Goal: Transaction & Acquisition: Purchase product/service

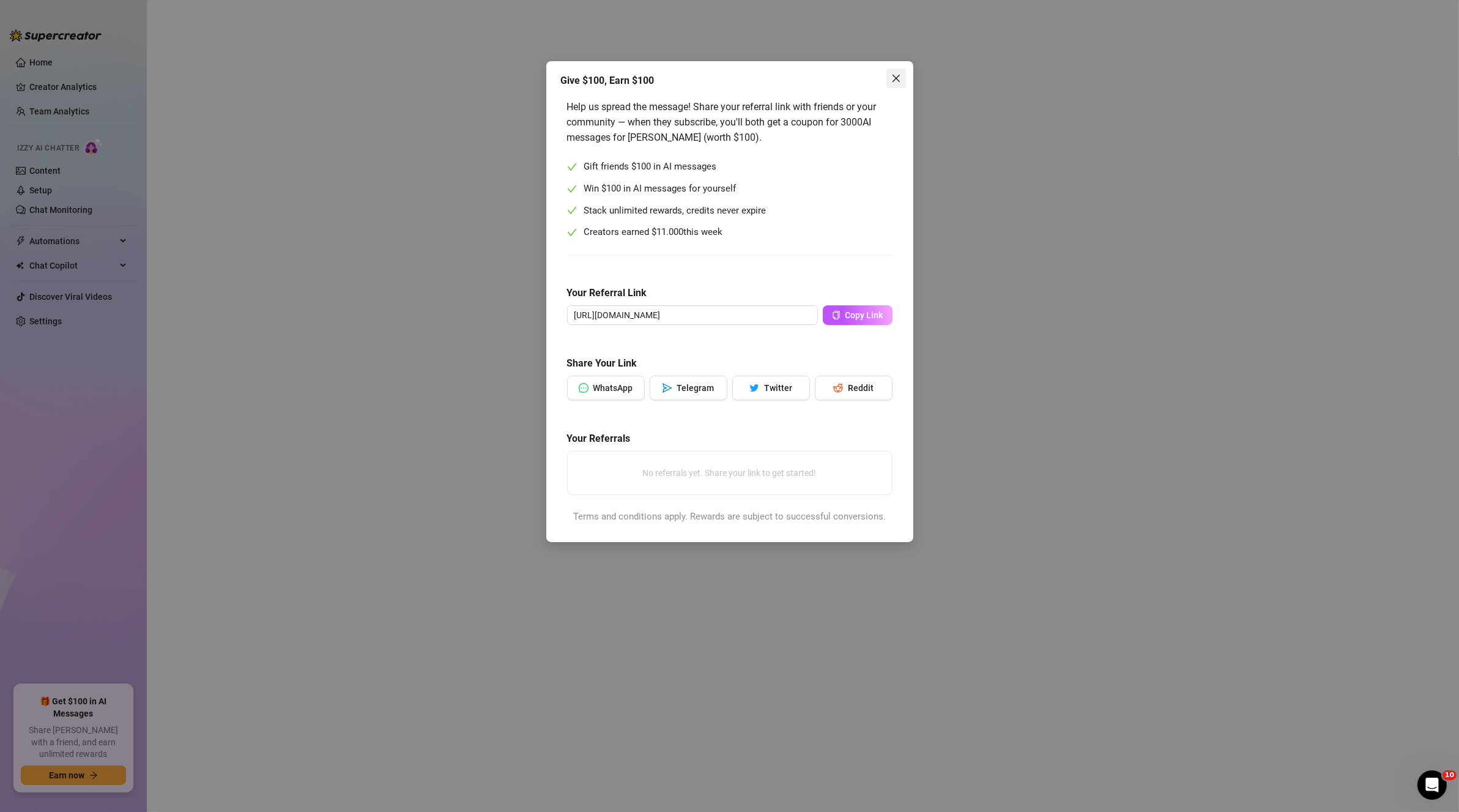
click at [900, 80] on icon "close" at bounding box center [896, 78] width 10 height 10
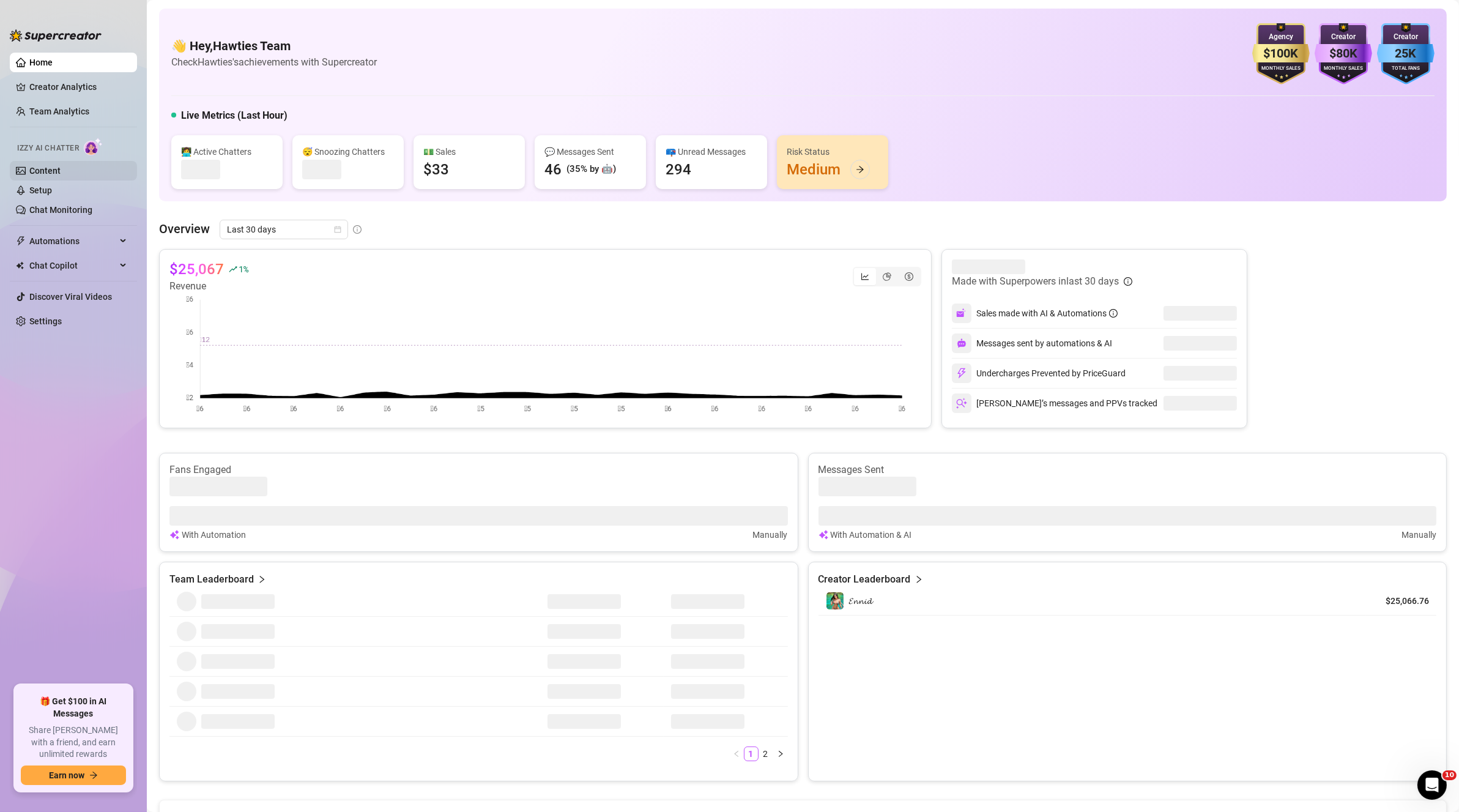
click at [55, 167] on link "Content" at bounding box center [45, 171] width 31 height 10
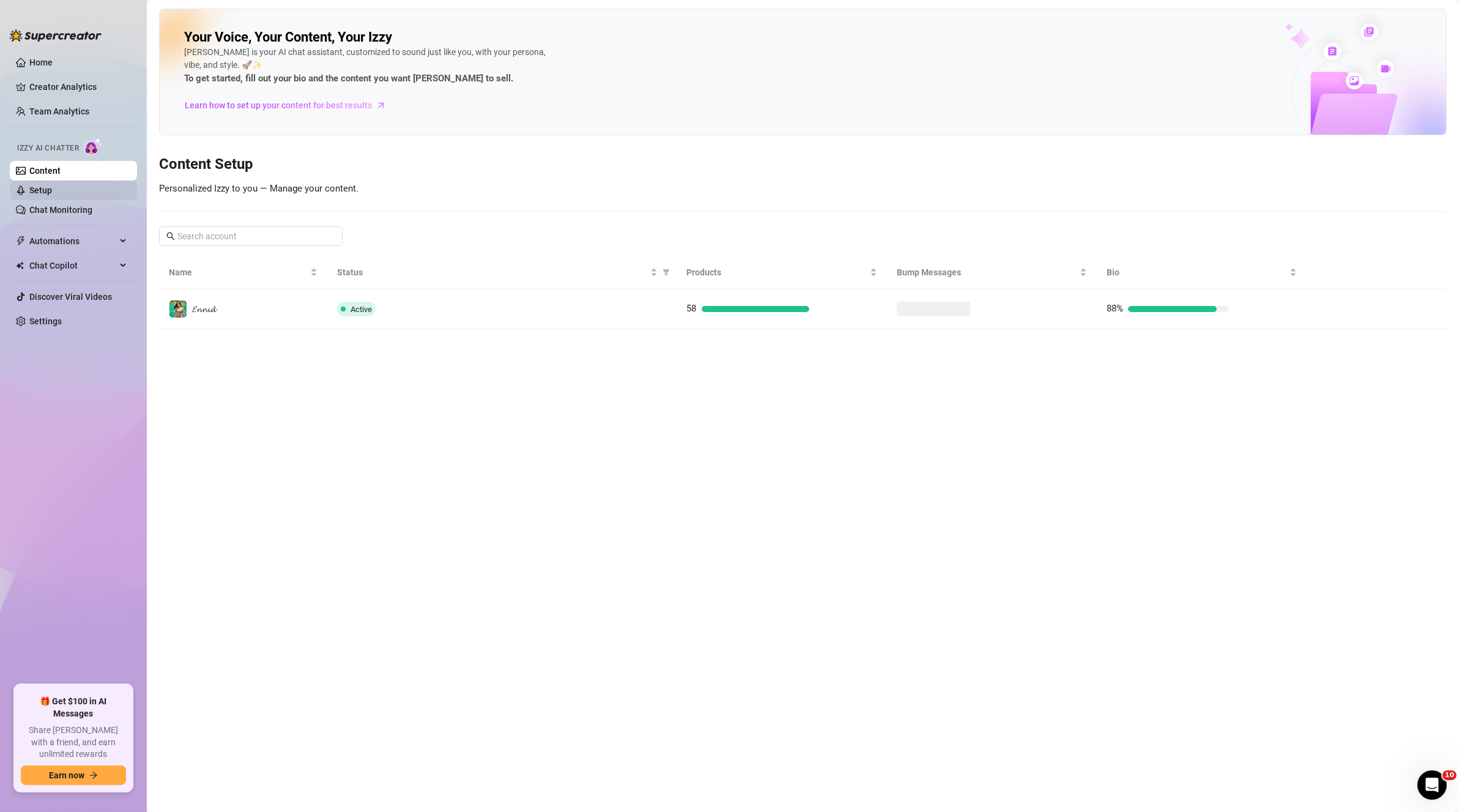
click at [52, 194] on link "Setup" at bounding box center [41, 191] width 23 height 10
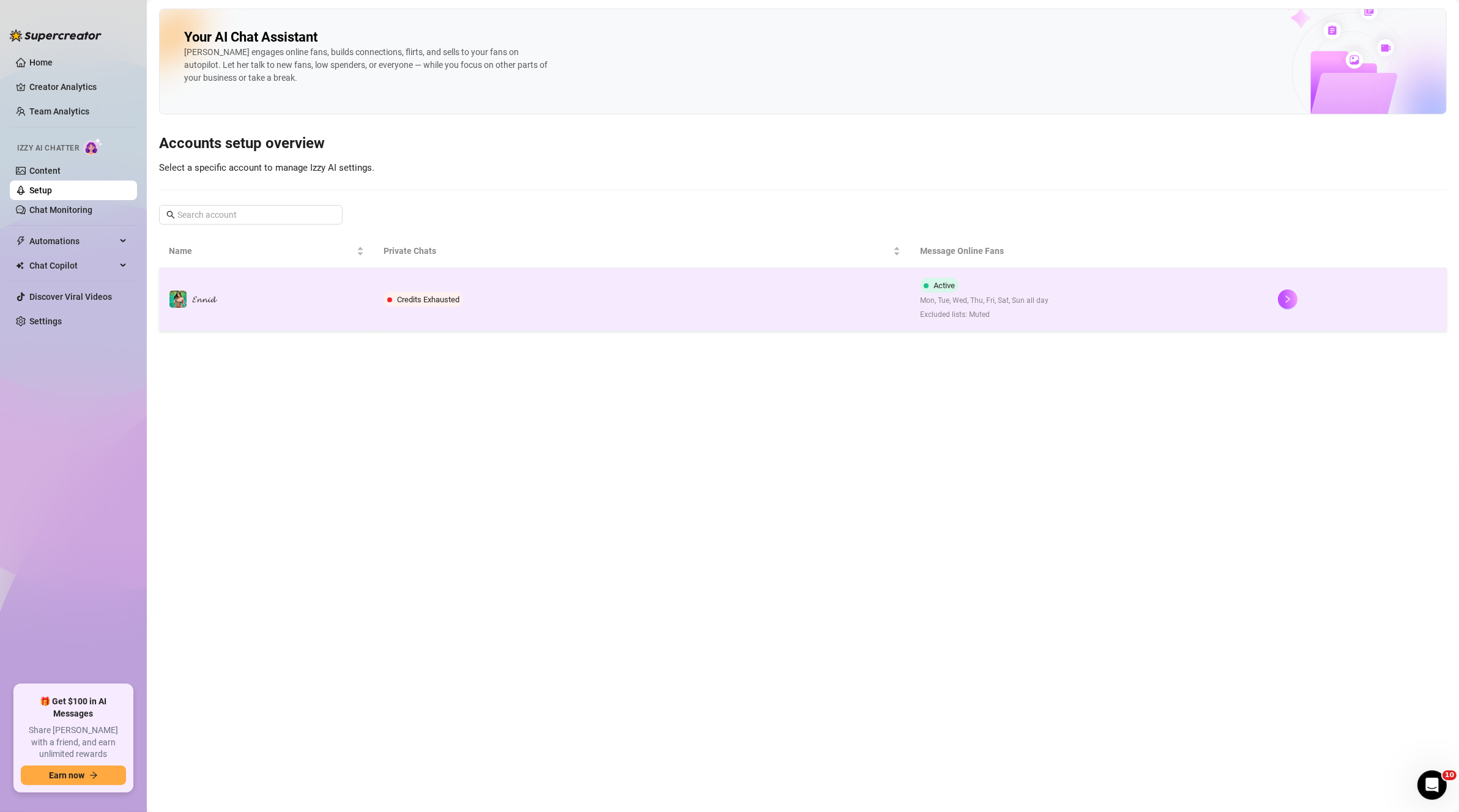
click at [386, 304] on div "Credits Exhausted" at bounding box center [425, 299] width 84 height 15
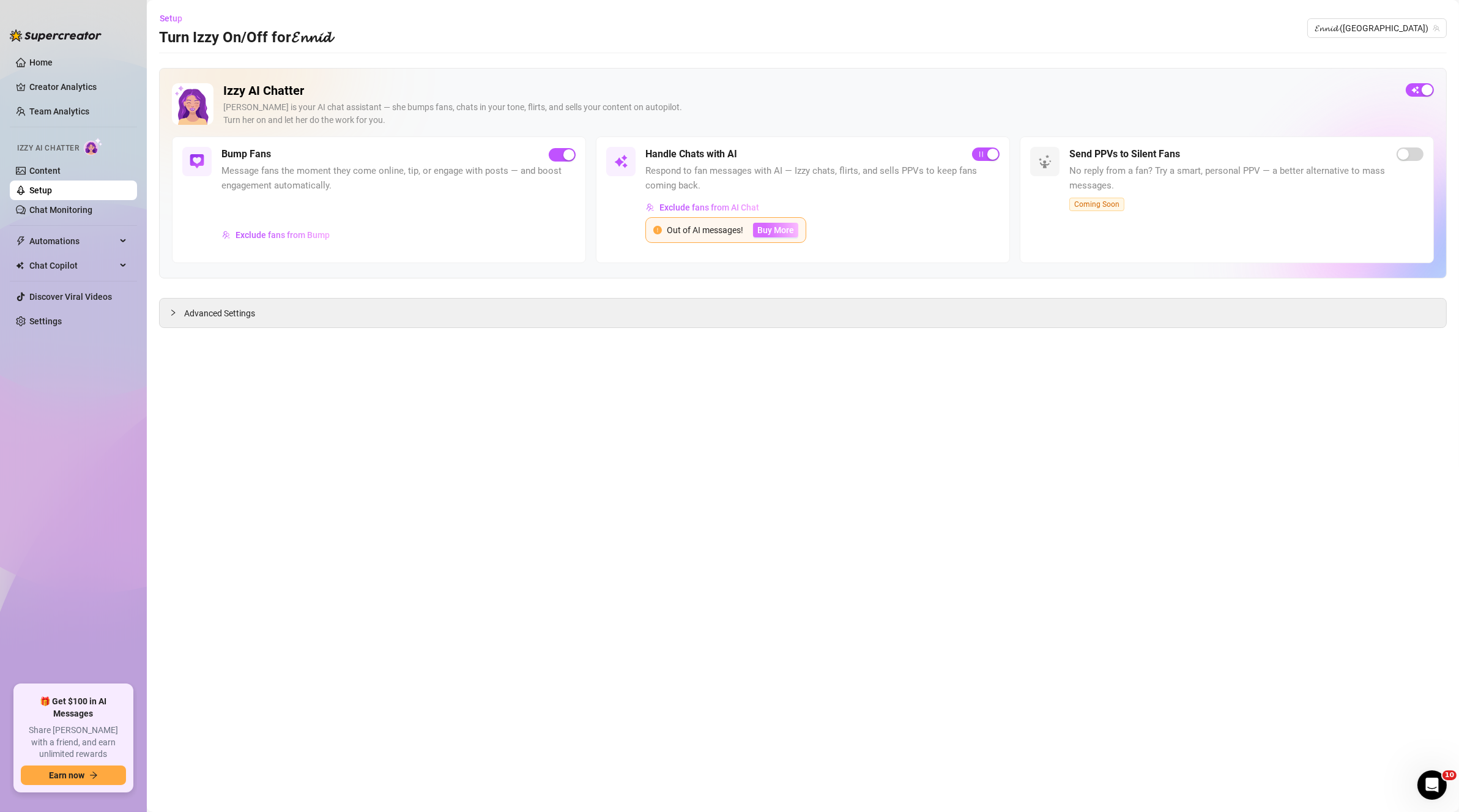
click at [779, 230] on span "Buy More" at bounding box center [776, 230] width 37 height 10
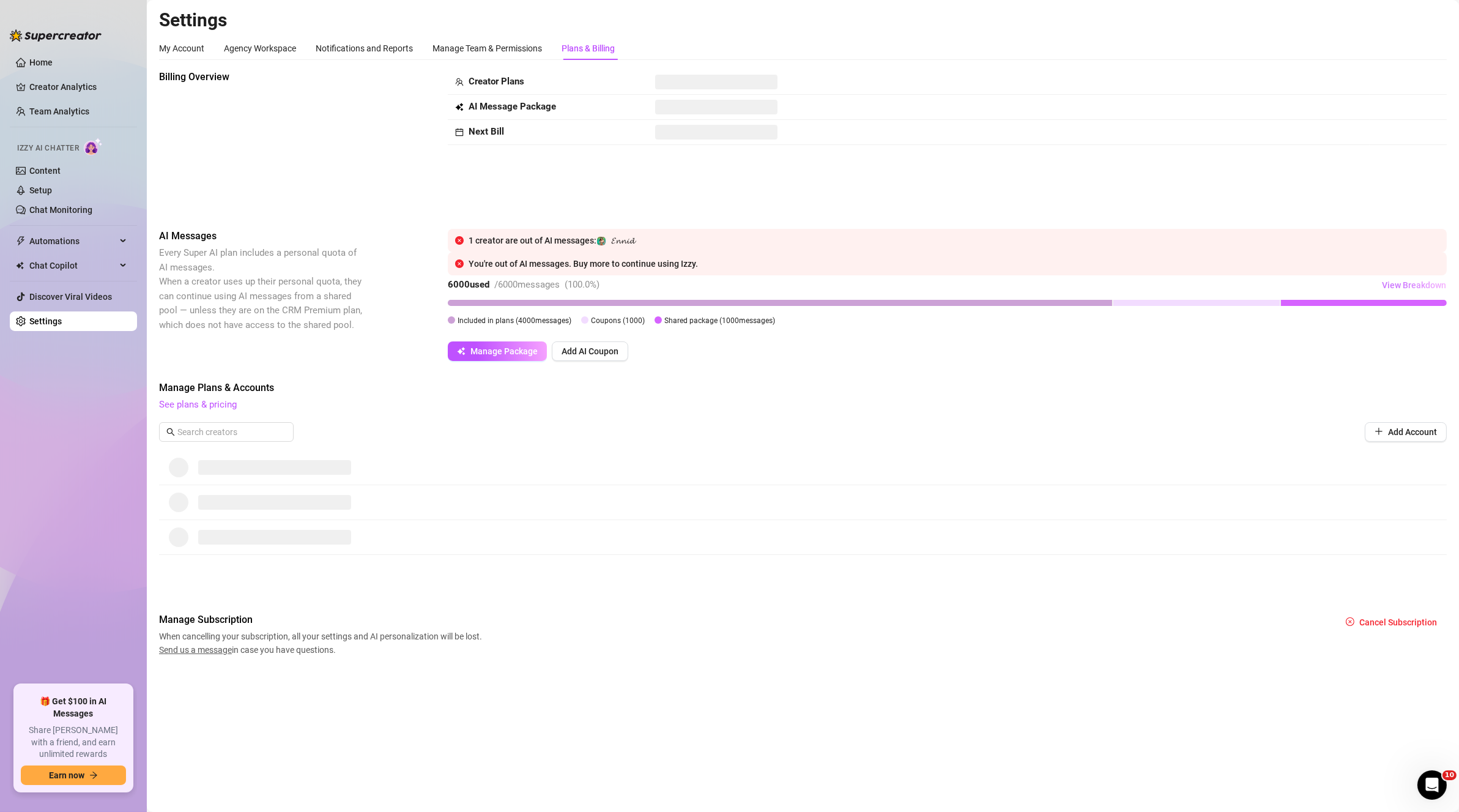
click at [1425, 287] on span "View Breakdown" at bounding box center [1414, 285] width 64 height 10
click at [580, 347] on span "Add AI Coupon" at bounding box center [590, 351] width 57 height 10
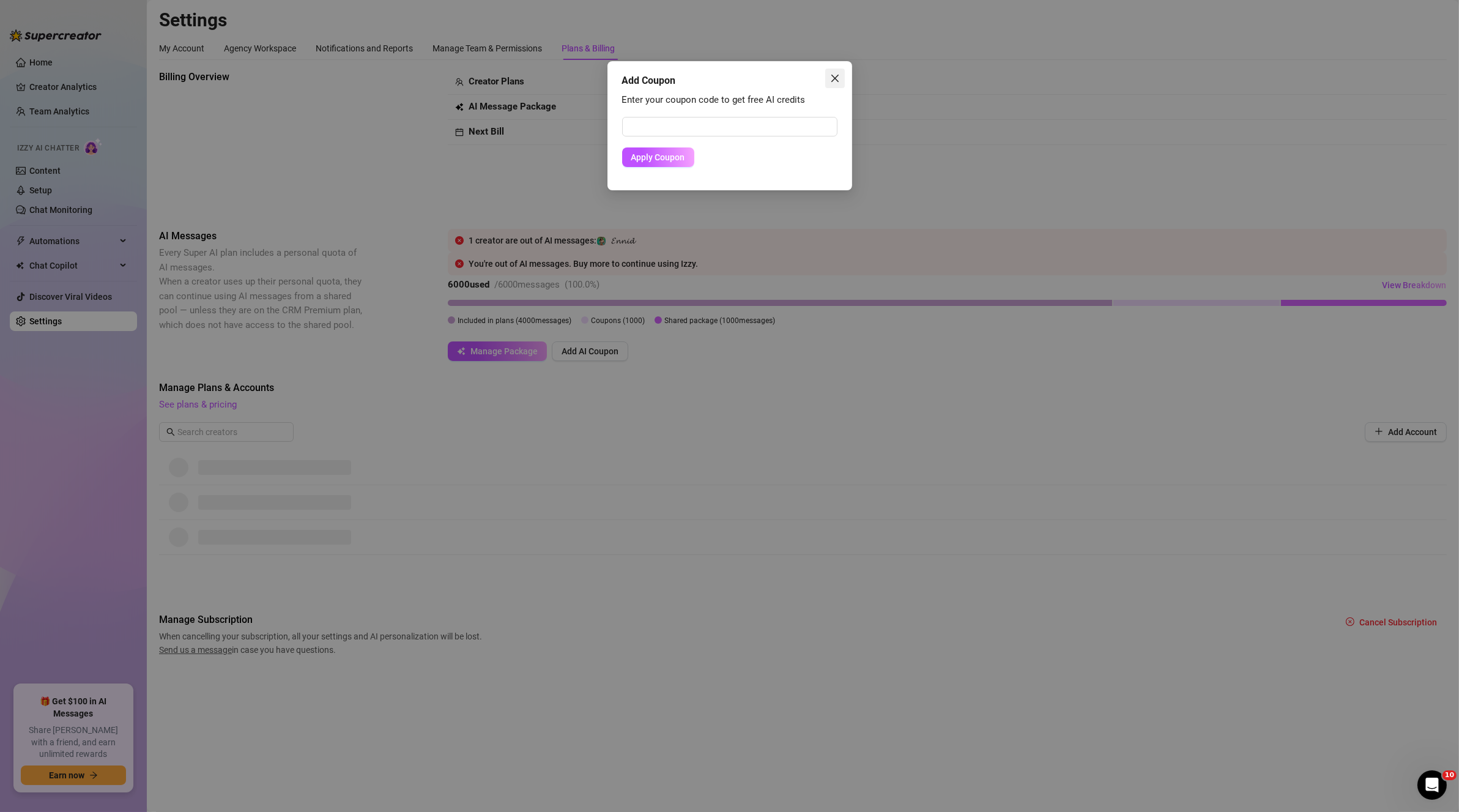
click at [842, 70] on button "Close" at bounding box center [835, 78] width 20 height 20
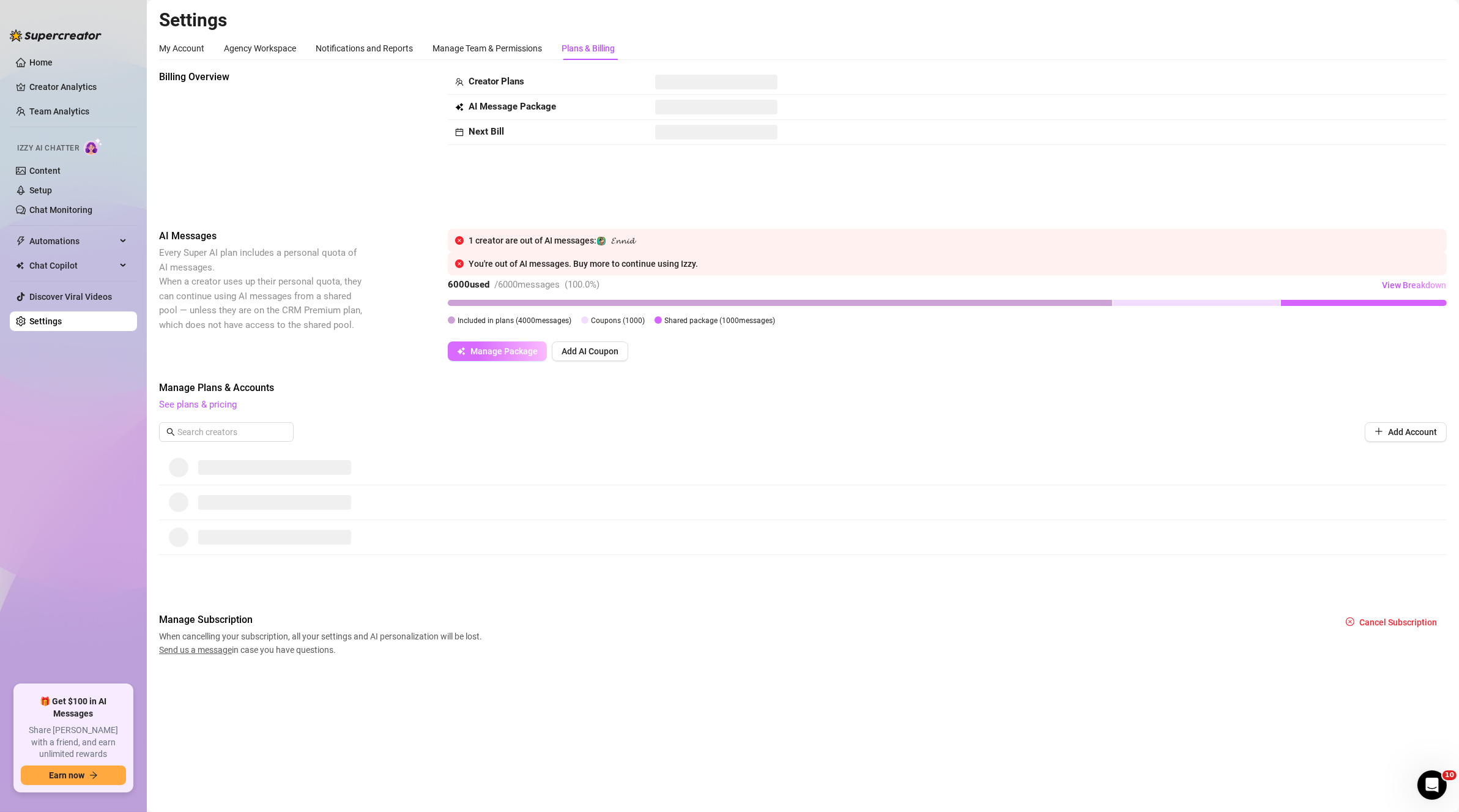
click at [497, 345] on button "Manage Package" at bounding box center [497, 351] width 99 height 20
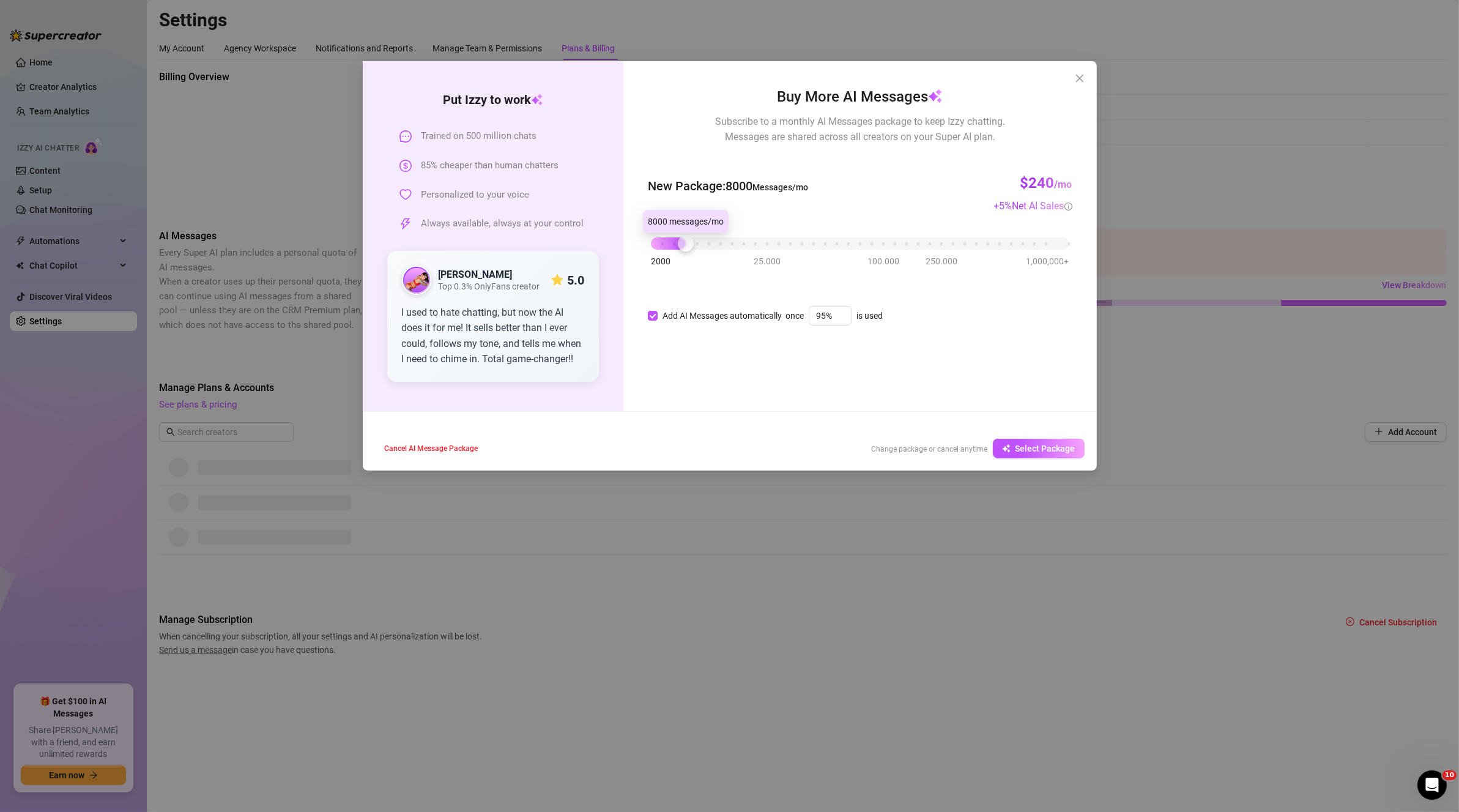
drag, startPoint x: 654, startPoint y: 250, endPoint x: 690, endPoint y: 242, distance: 36.9
click at [690, 242] on div at bounding box center [686, 243] width 16 height 16
click at [684, 243] on div at bounding box center [686, 243] width 16 height 16
click at [1013, 447] on button "Select Package" at bounding box center [1038, 449] width 92 height 20
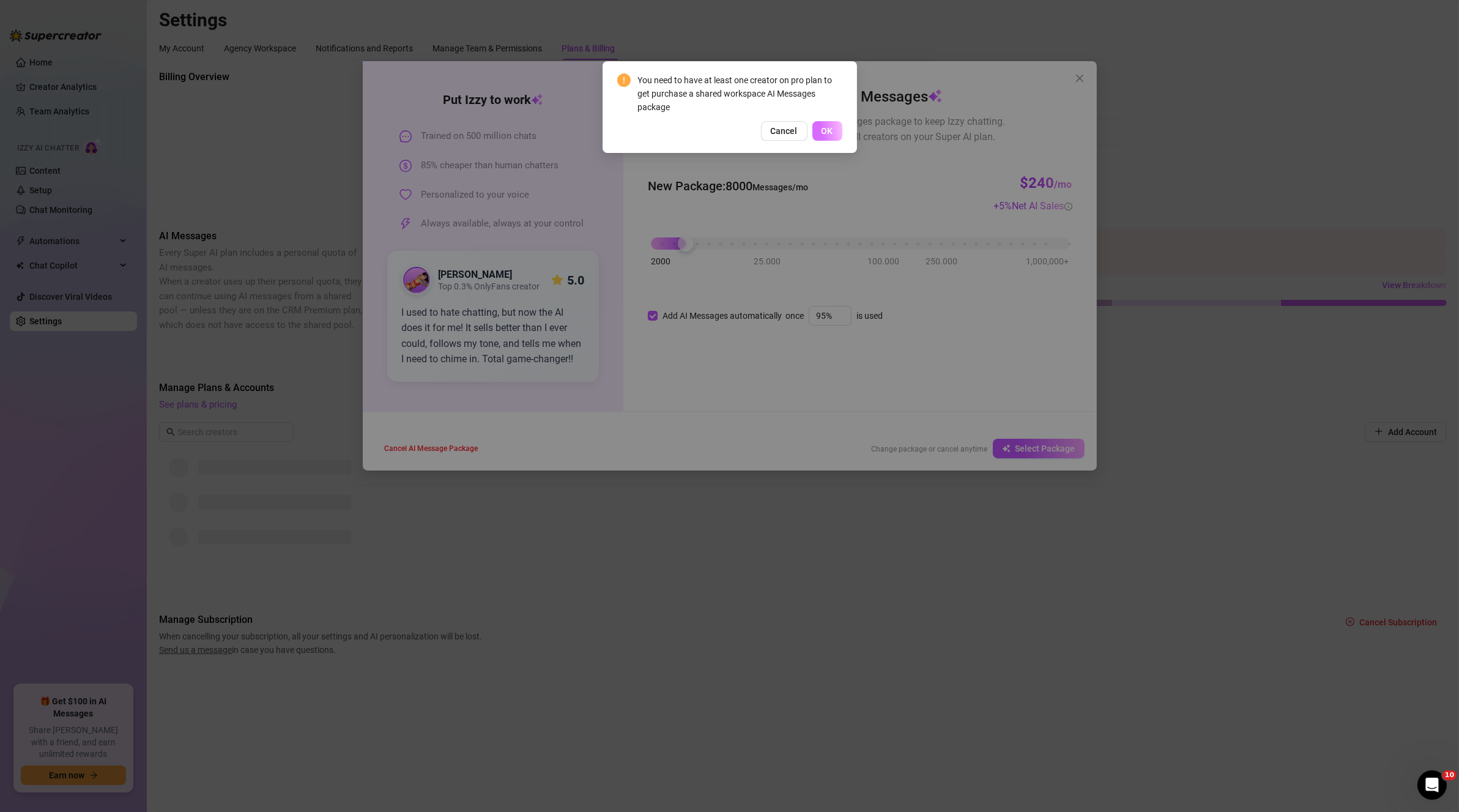
click at [829, 137] on button "OK" at bounding box center [828, 131] width 30 height 20
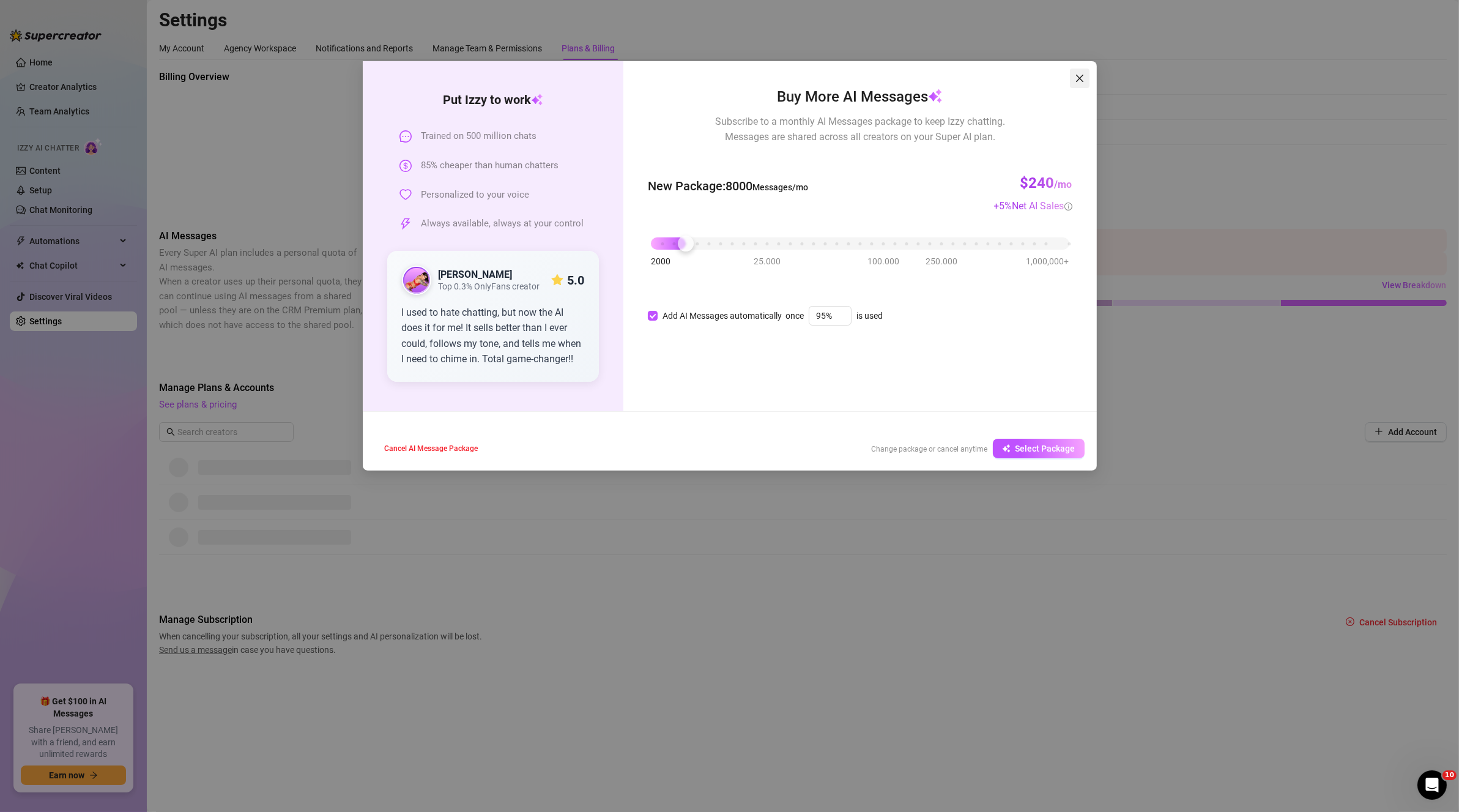
click at [1085, 78] on span "Close" at bounding box center [1080, 78] width 20 height 10
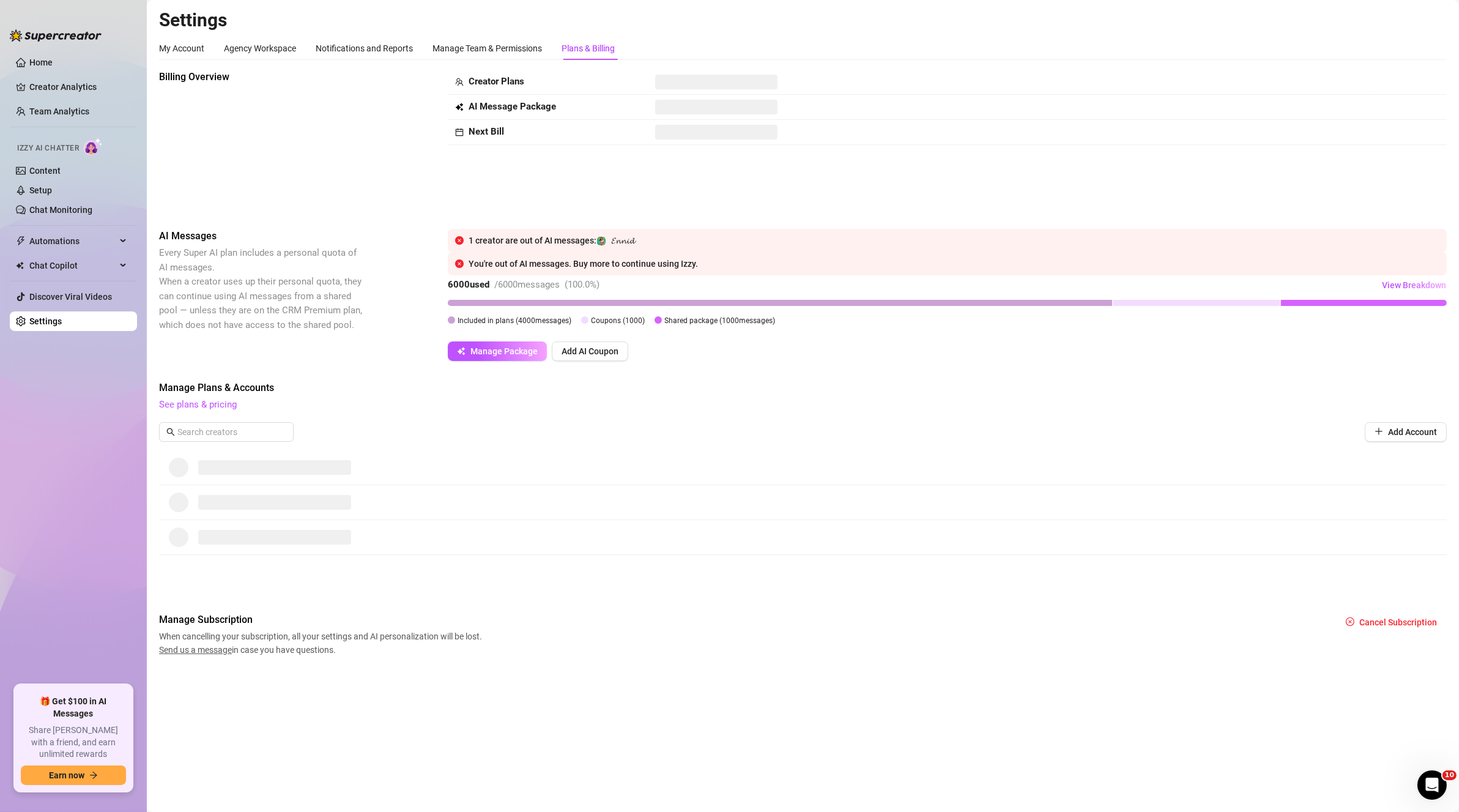
click at [698, 125] on span at bounding box center [716, 132] width 122 height 15
drag, startPoint x: 596, startPoint y: 267, endPoint x: 657, endPoint y: 264, distance: 61.1
click at [657, 264] on div "You're out of AI messages. Buy more to continue using Izzy." at bounding box center [954, 264] width 971 height 14
click at [751, 210] on div "Billing Overview Creator Plans AI Message Package Next Bill AI Messages Every S…" at bounding box center [803, 363] width 1288 height 586
click at [450, 57] on div "Manage Team & Permissions" at bounding box center [488, 49] width 109 height 23
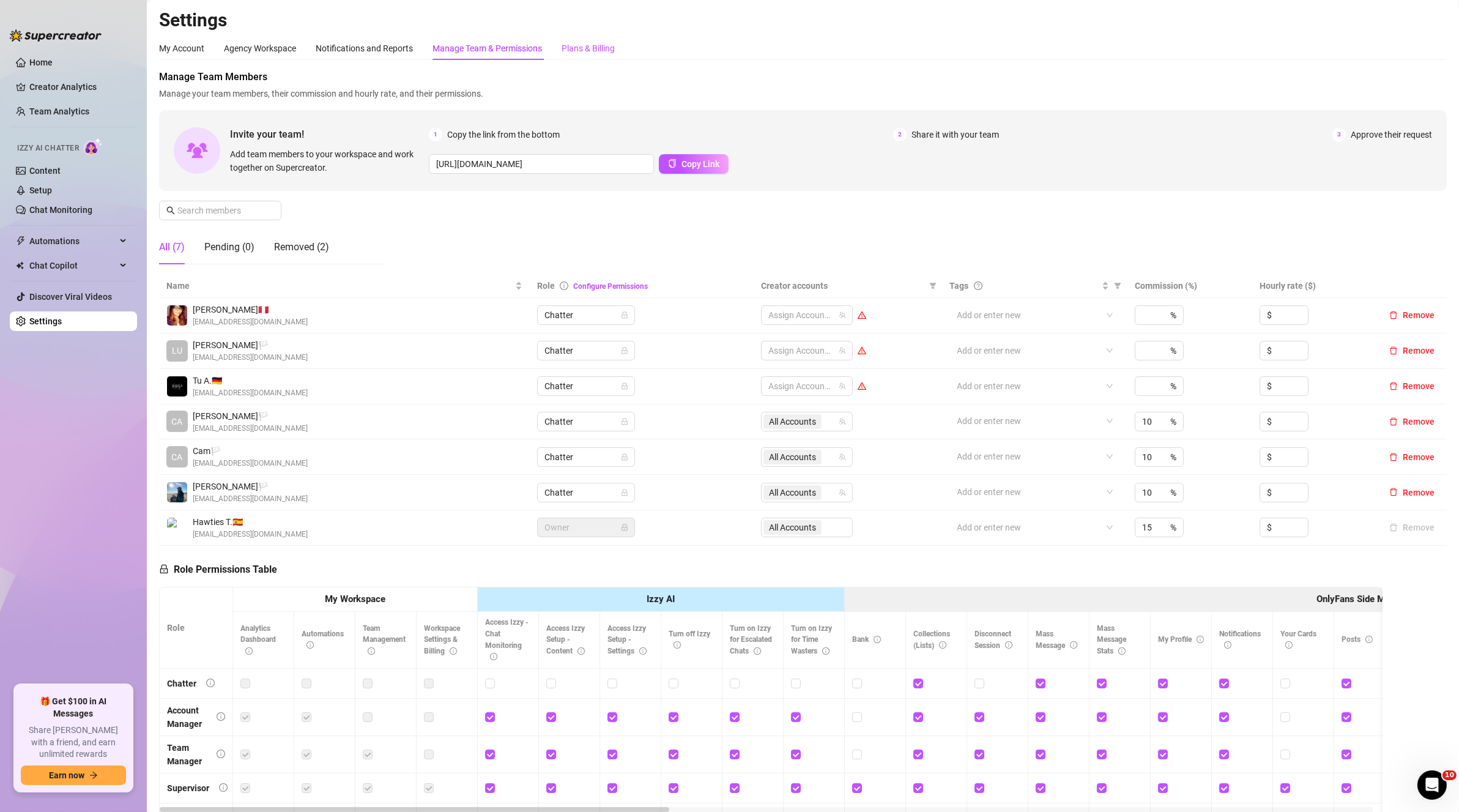
click at [569, 52] on div "Plans & Billing" at bounding box center [588, 49] width 53 height 14
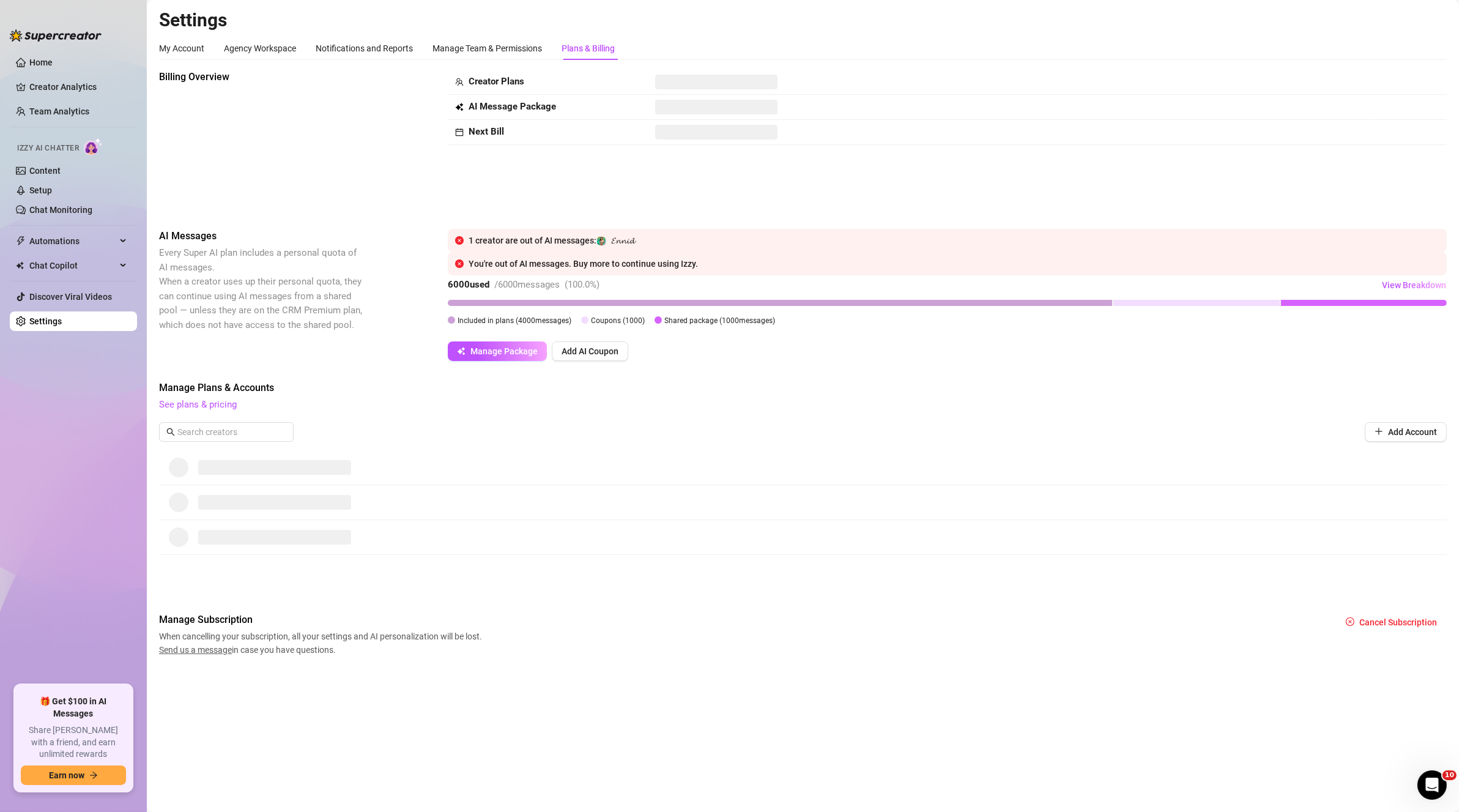
click at [499, 283] on span "/ 6000 messages" at bounding box center [527, 285] width 65 height 11
drag, startPoint x: 488, startPoint y: 126, endPoint x: 516, endPoint y: 140, distance: 31.3
click at [516, 140] on td "Next Bill" at bounding box center [547, 132] width 200 height 25
click at [200, 406] on link "See plans & pricing" at bounding box center [198, 404] width 77 height 11
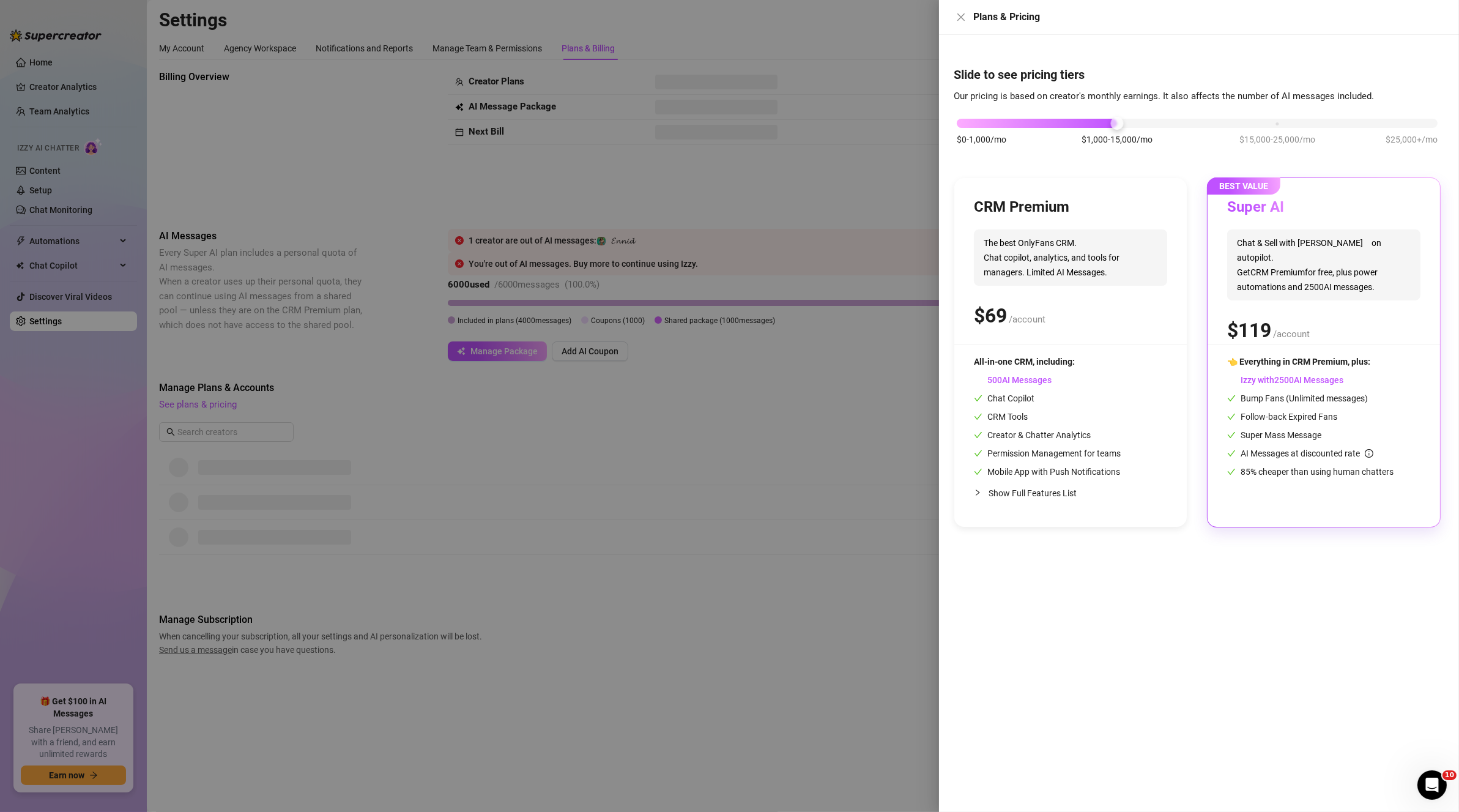
click at [830, 584] on div at bounding box center [729, 406] width 1459 height 812
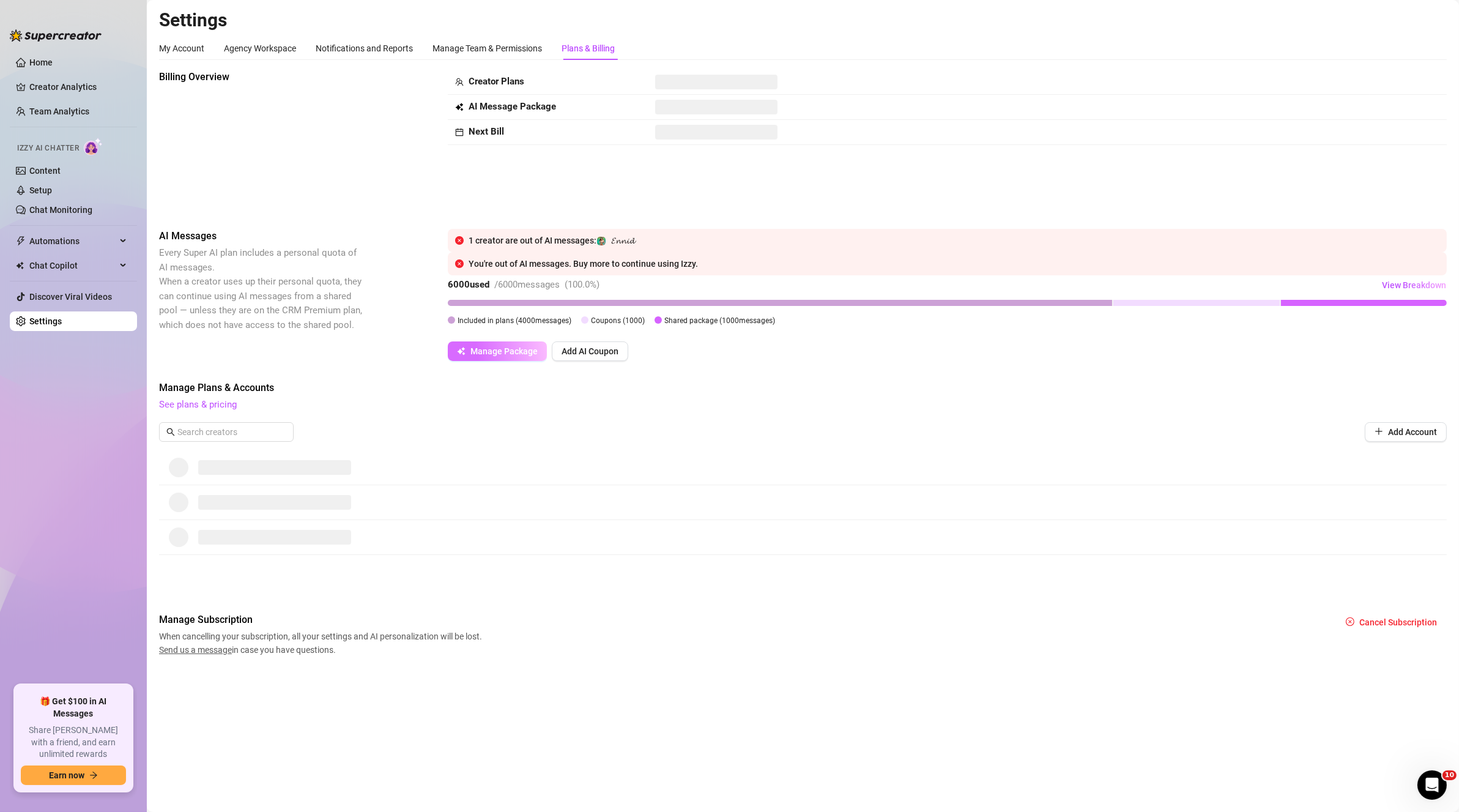
click at [538, 356] on button "Manage Package" at bounding box center [497, 351] width 99 height 20
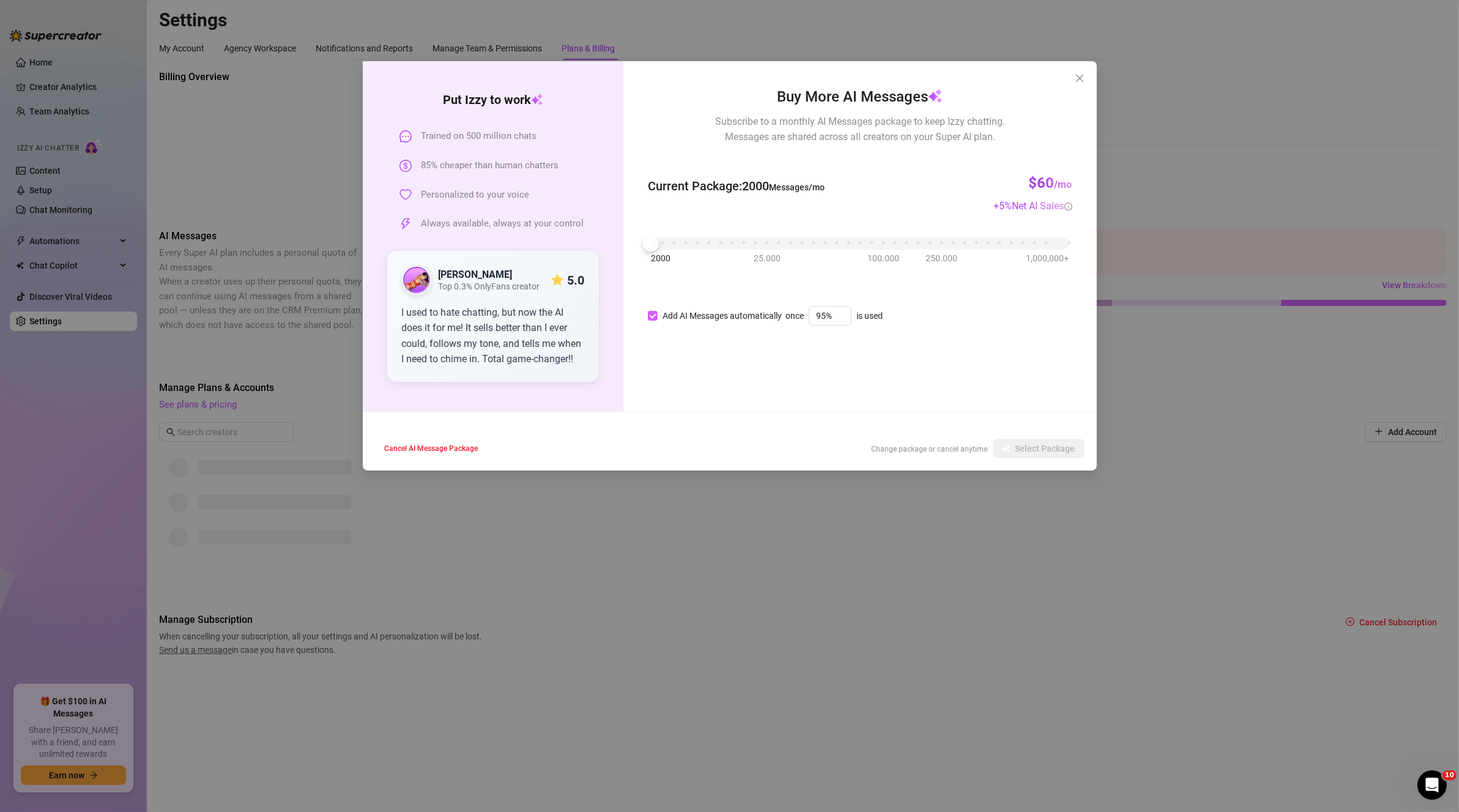
click at [649, 316] on input "Add AI Messages automatically" at bounding box center [653, 316] width 10 height 10
checkbox input "false"
drag, startPoint x: 659, startPoint y: 246, endPoint x: 687, endPoint y: 243, distance: 28.2
click at [687, 242] on div "2000 25.000 100.000 250.000 1,000,000+" at bounding box center [860, 238] width 418 height 7
click at [1024, 455] on button "Select Package" at bounding box center [1038, 449] width 92 height 20
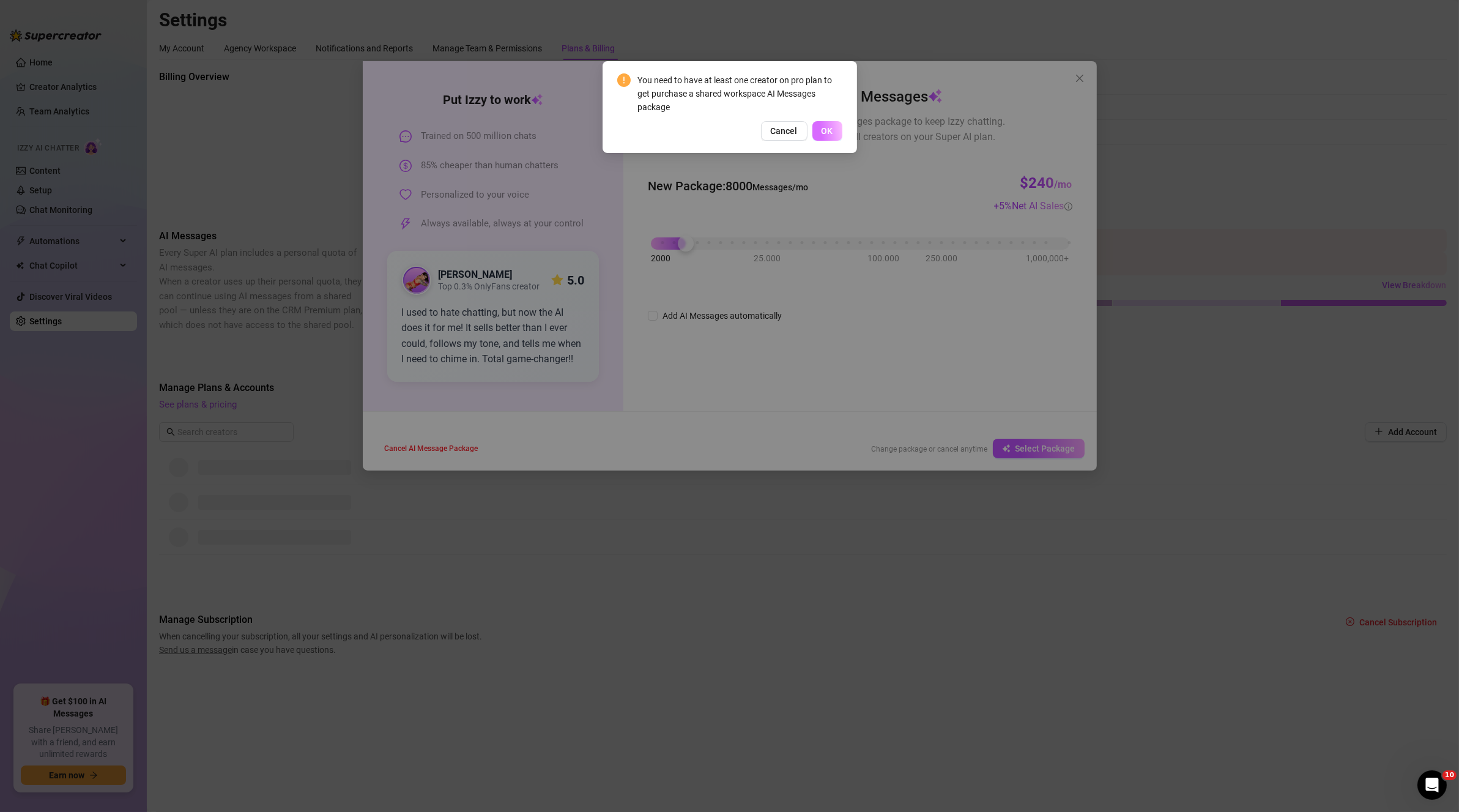
click at [836, 138] on button "OK" at bounding box center [828, 131] width 30 height 20
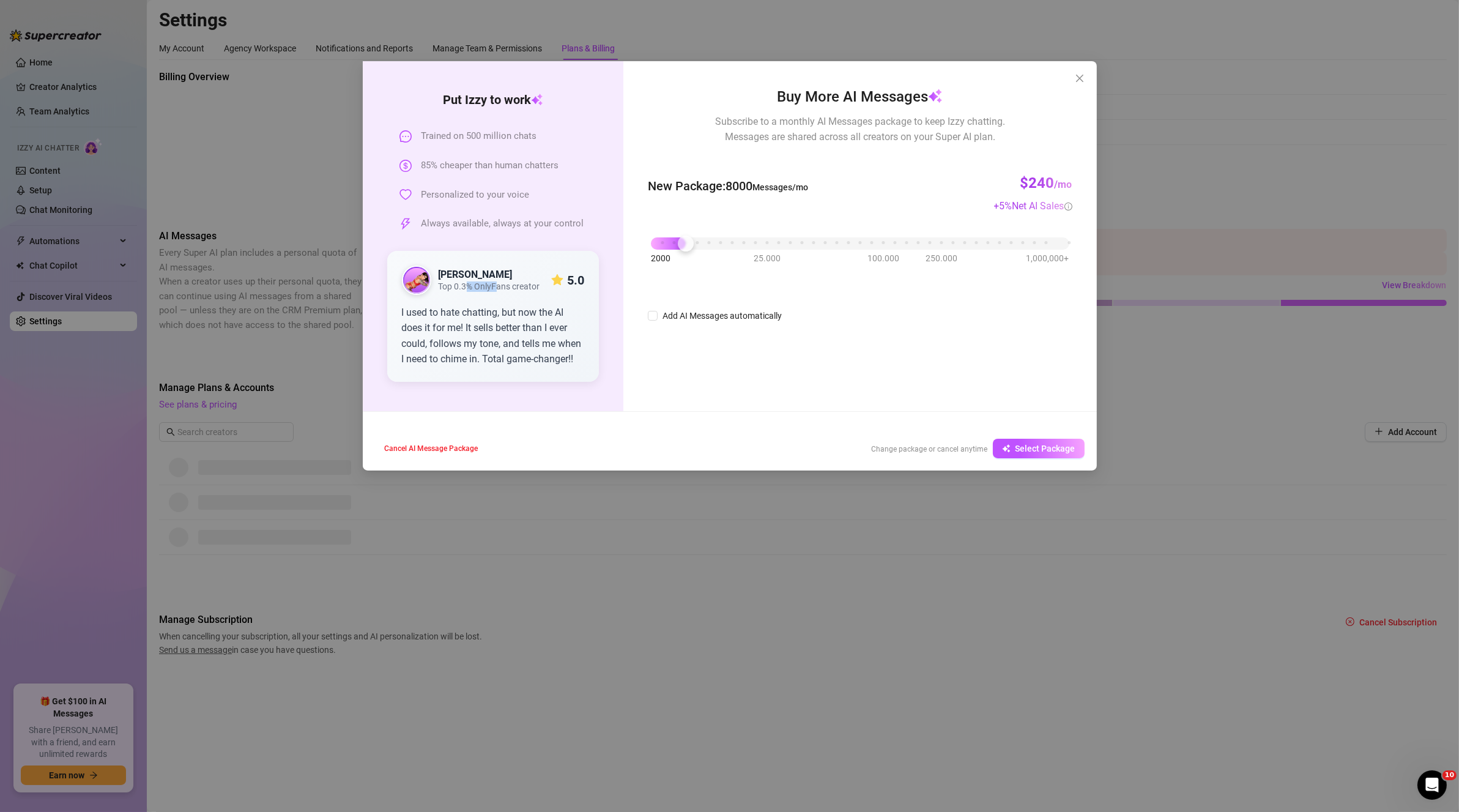
drag, startPoint x: 465, startPoint y: 286, endPoint x: 535, endPoint y: 290, distance: 70.1
click at [527, 289] on span "Top 0.3% OnlyFans creator" at bounding box center [489, 286] width 101 height 10
click at [919, 440] on div "Change package or cancel anytime Select Package" at bounding box center [978, 449] width 213 height 20
drag, startPoint x: 678, startPoint y: 245, endPoint x: 650, endPoint y: 238, distance: 28.9
click at [651, 238] on div "2000 25.000 100.000 250.000 1,000,000+" at bounding box center [860, 238] width 418 height 7
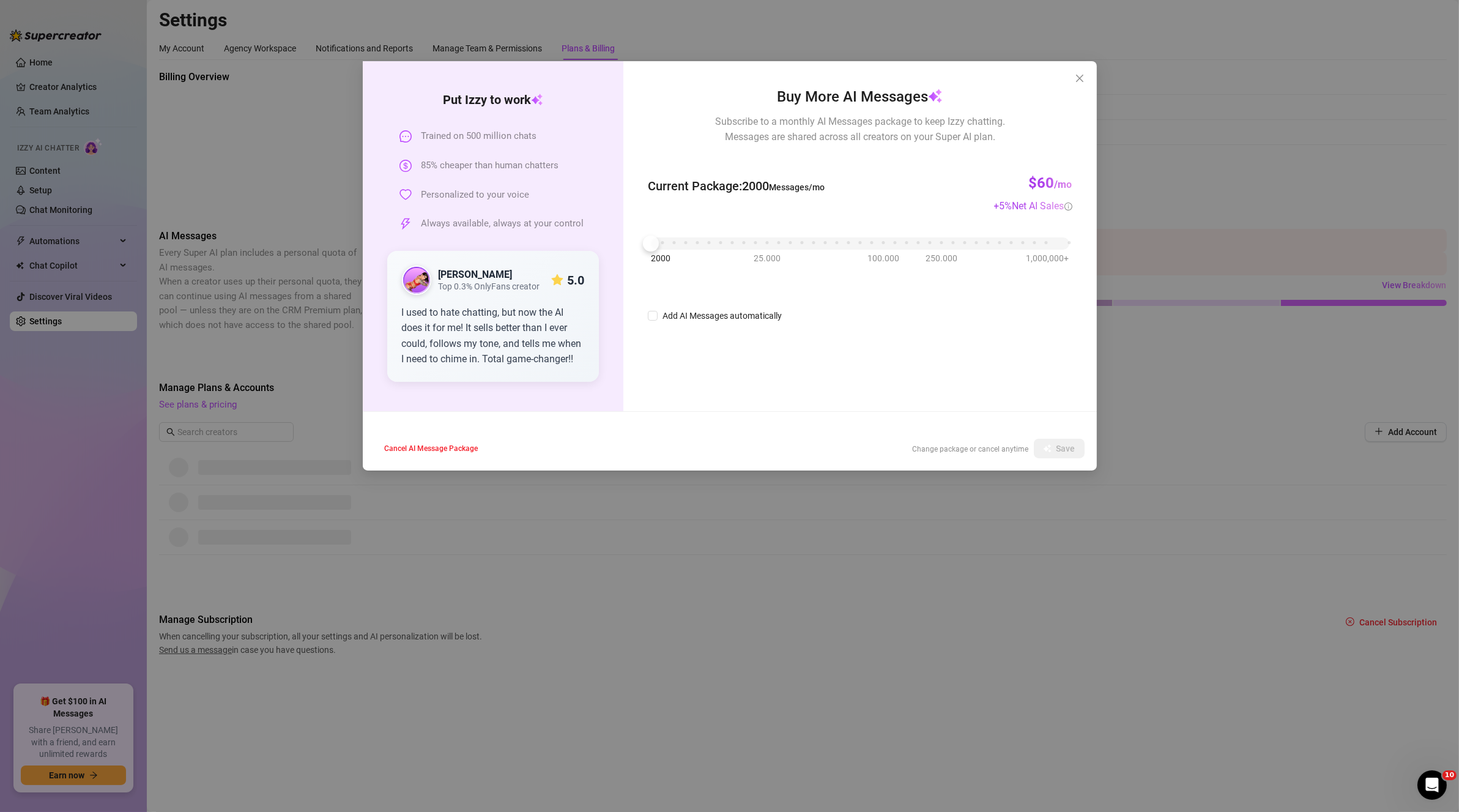
click at [668, 242] on div "2000 25.000 100.000 250.000 1,000,000+" at bounding box center [860, 238] width 418 height 7
click at [1019, 440] on button "Select Package" at bounding box center [1038, 449] width 92 height 20
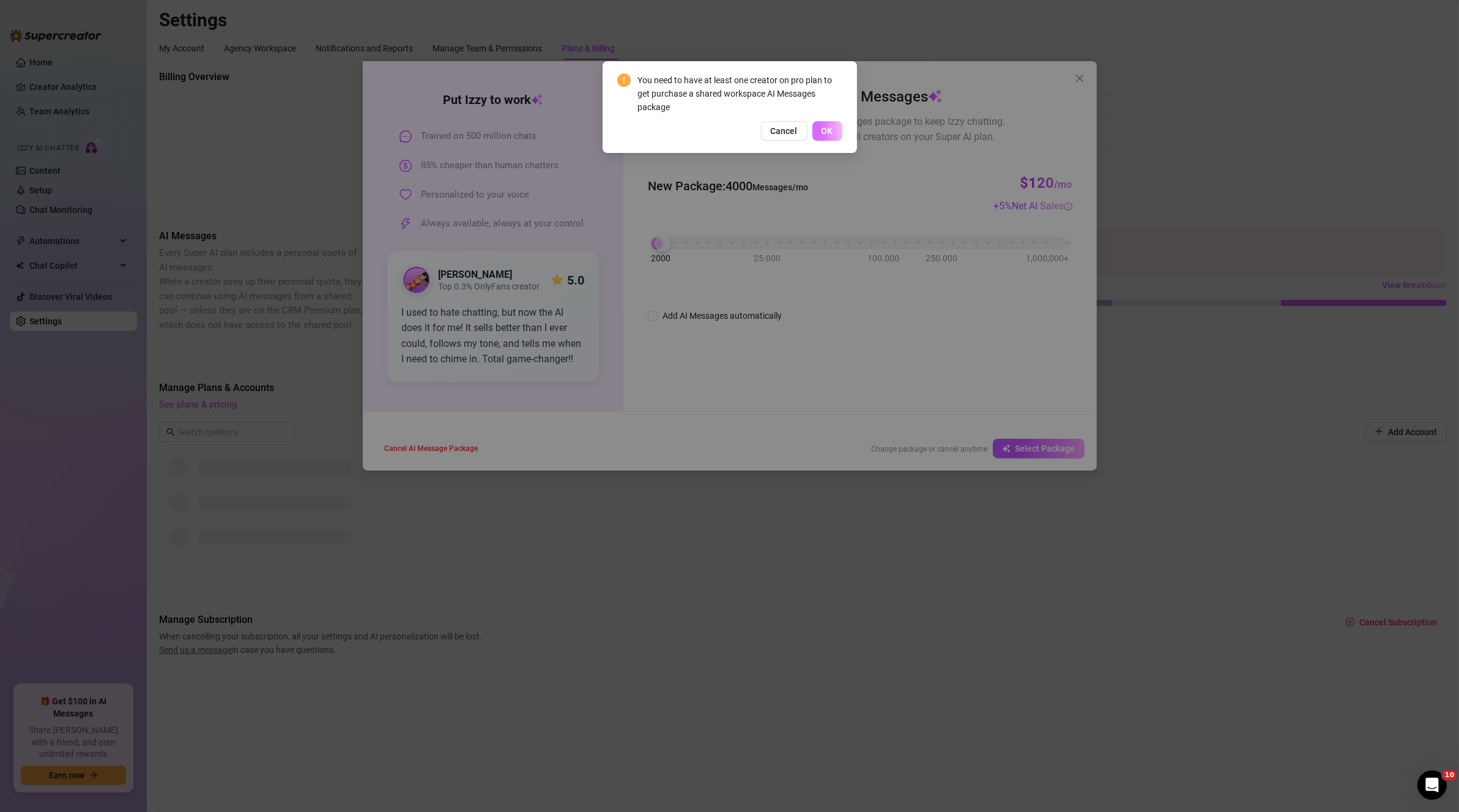
click at [833, 130] on button "OK" at bounding box center [828, 131] width 30 height 20
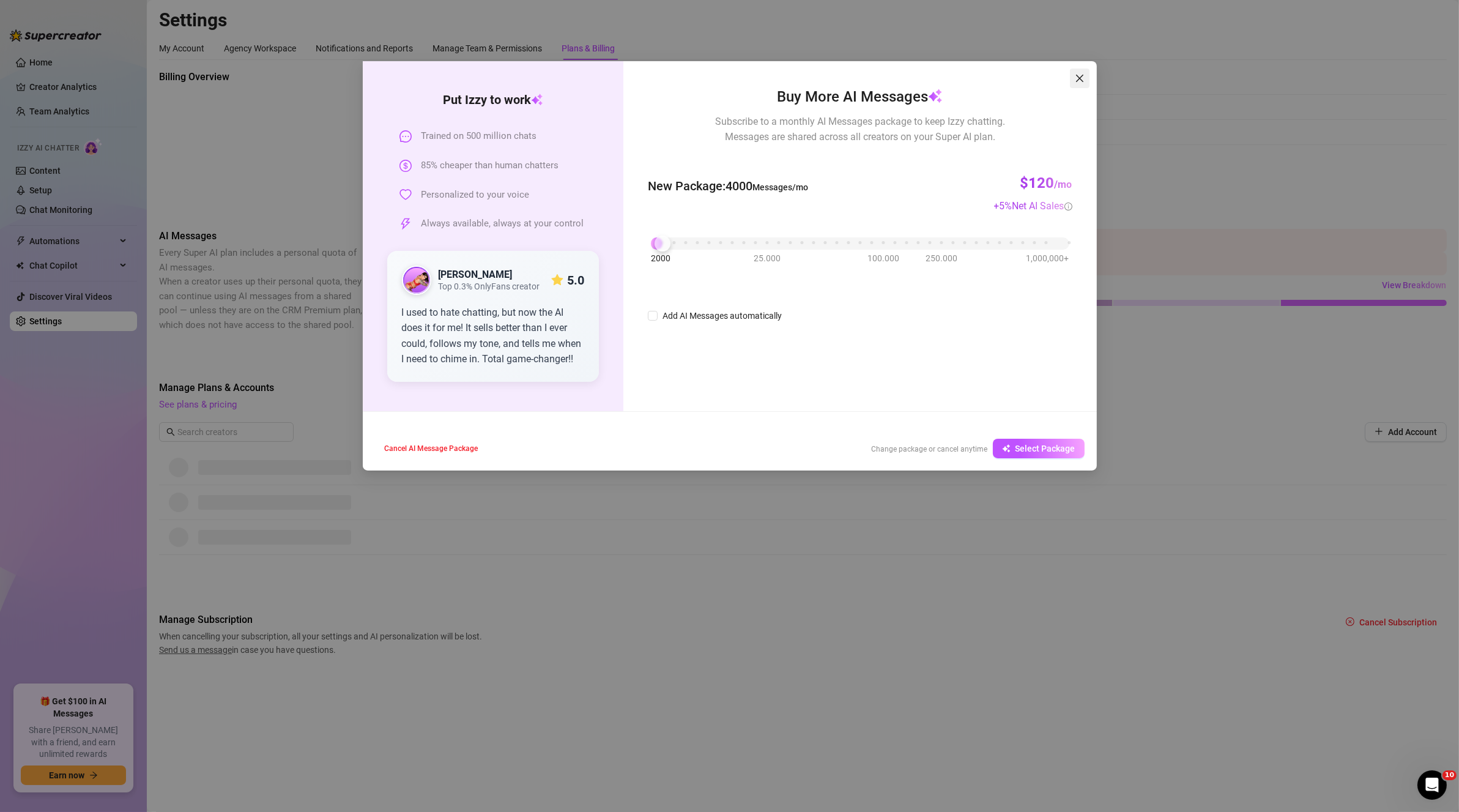
click at [1078, 76] on icon "close" at bounding box center [1080, 78] width 10 height 10
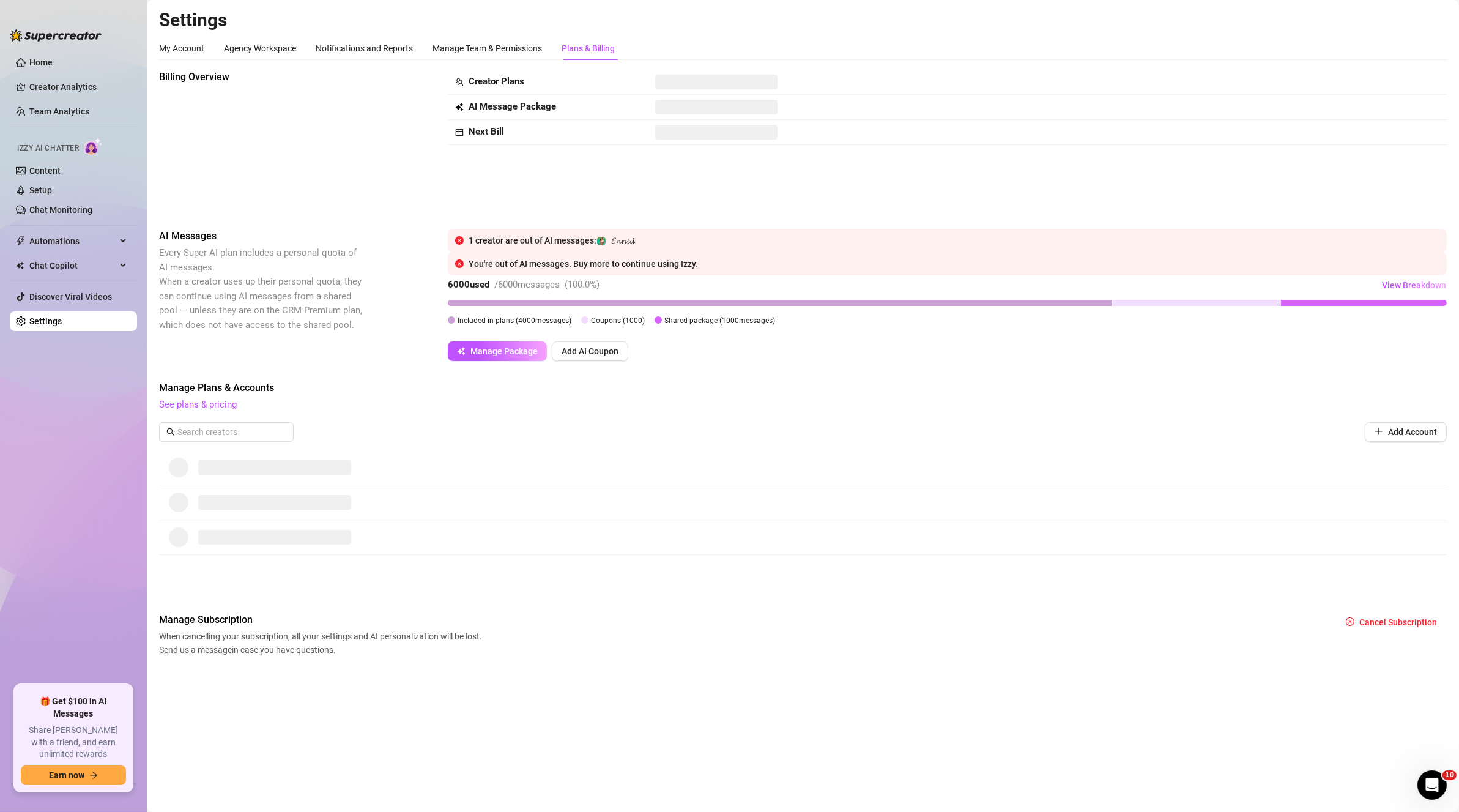
click at [635, 239] on span "𝓔𝓷𝓷𝓲𝓭" at bounding box center [623, 240] width 23 height 10
click at [614, 239] on span "𝓔𝓷𝓷𝓲𝓭" at bounding box center [623, 240] width 23 height 10
click at [52, 187] on link "Setup" at bounding box center [41, 191] width 23 height 10
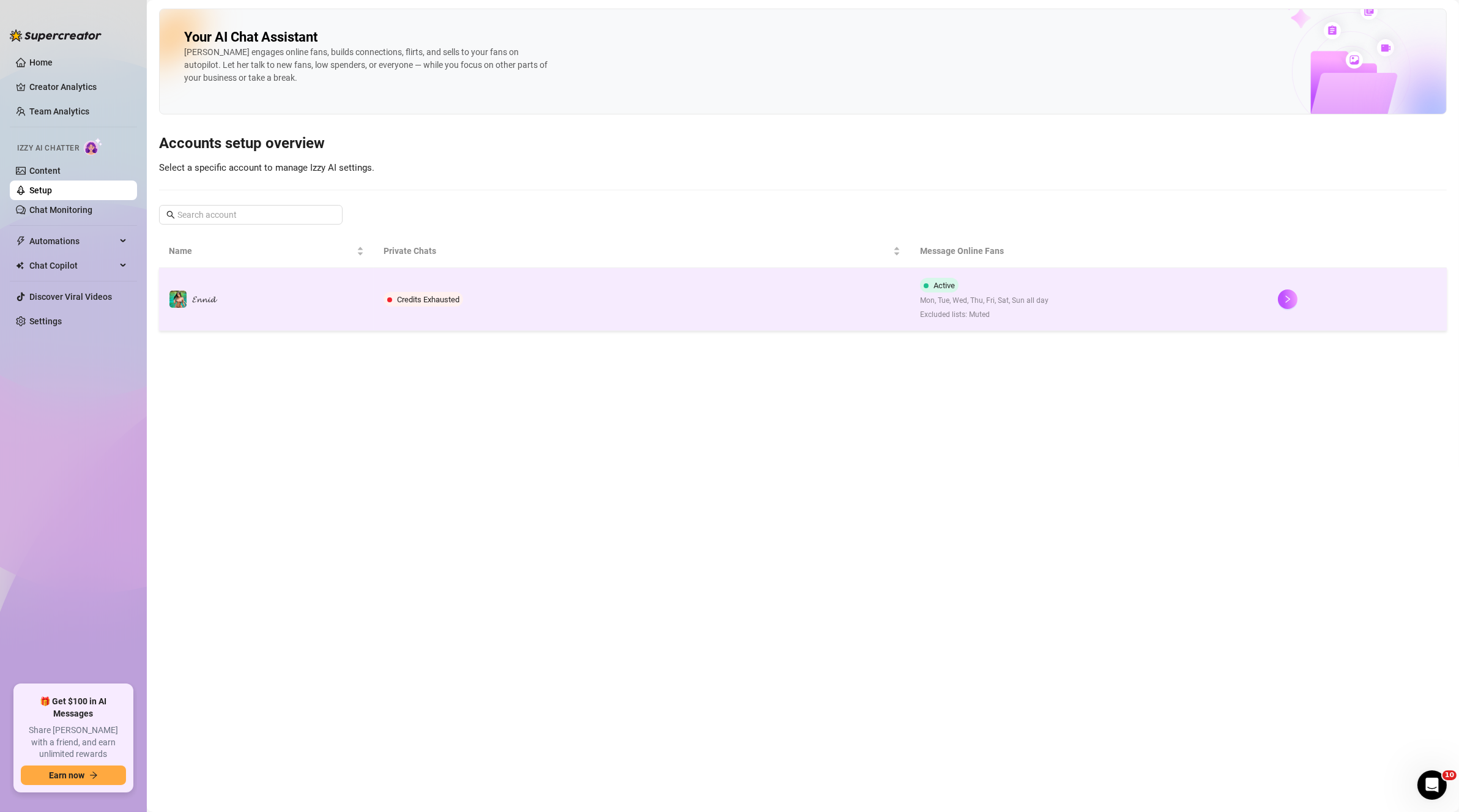
click at [429, 292] on span "Credits Exhausted" at bounding box center [423, 299] width 79 height 15
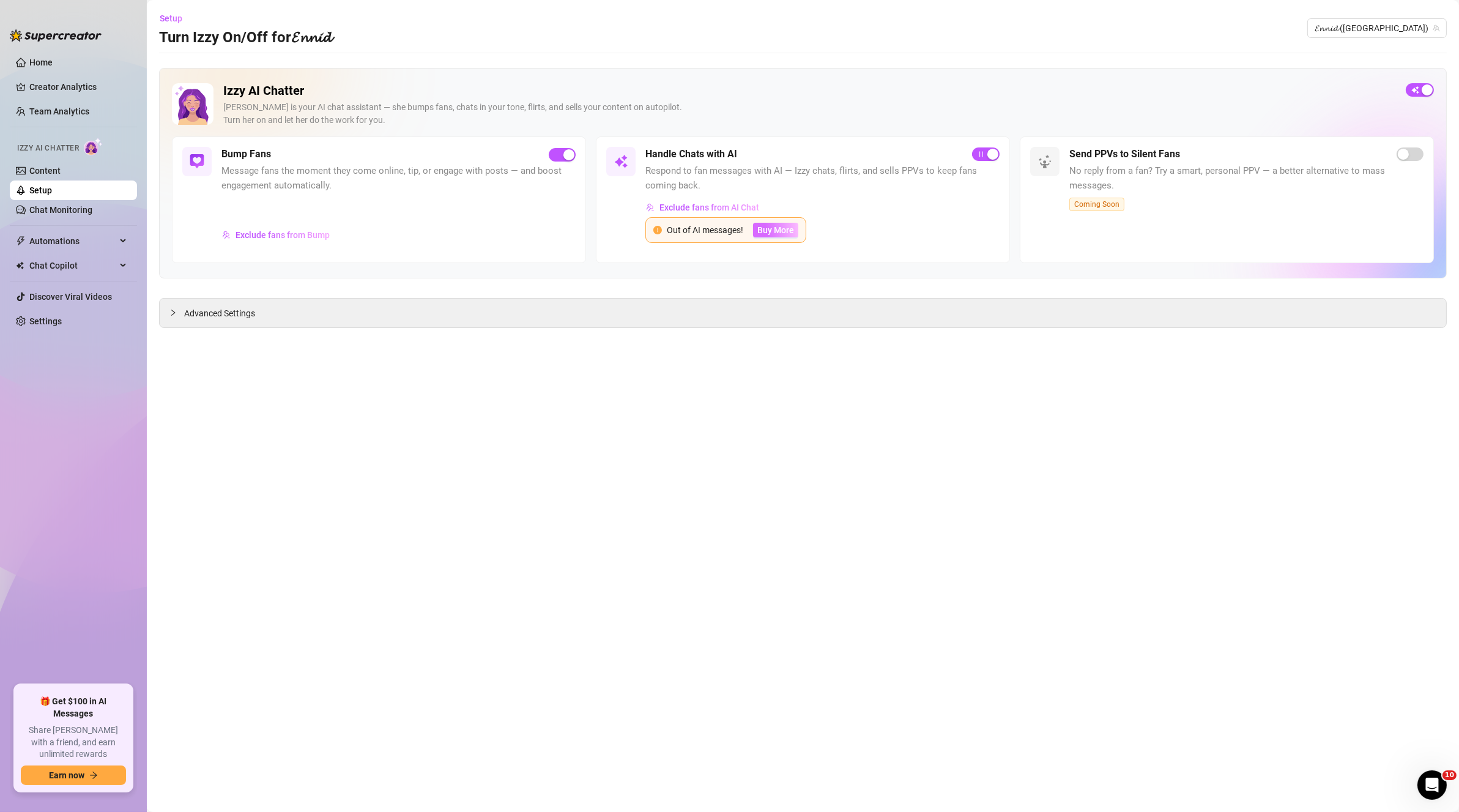
click at [768, 231] on span "Buy More" at bounding box center [776, 230] width 37 height 10
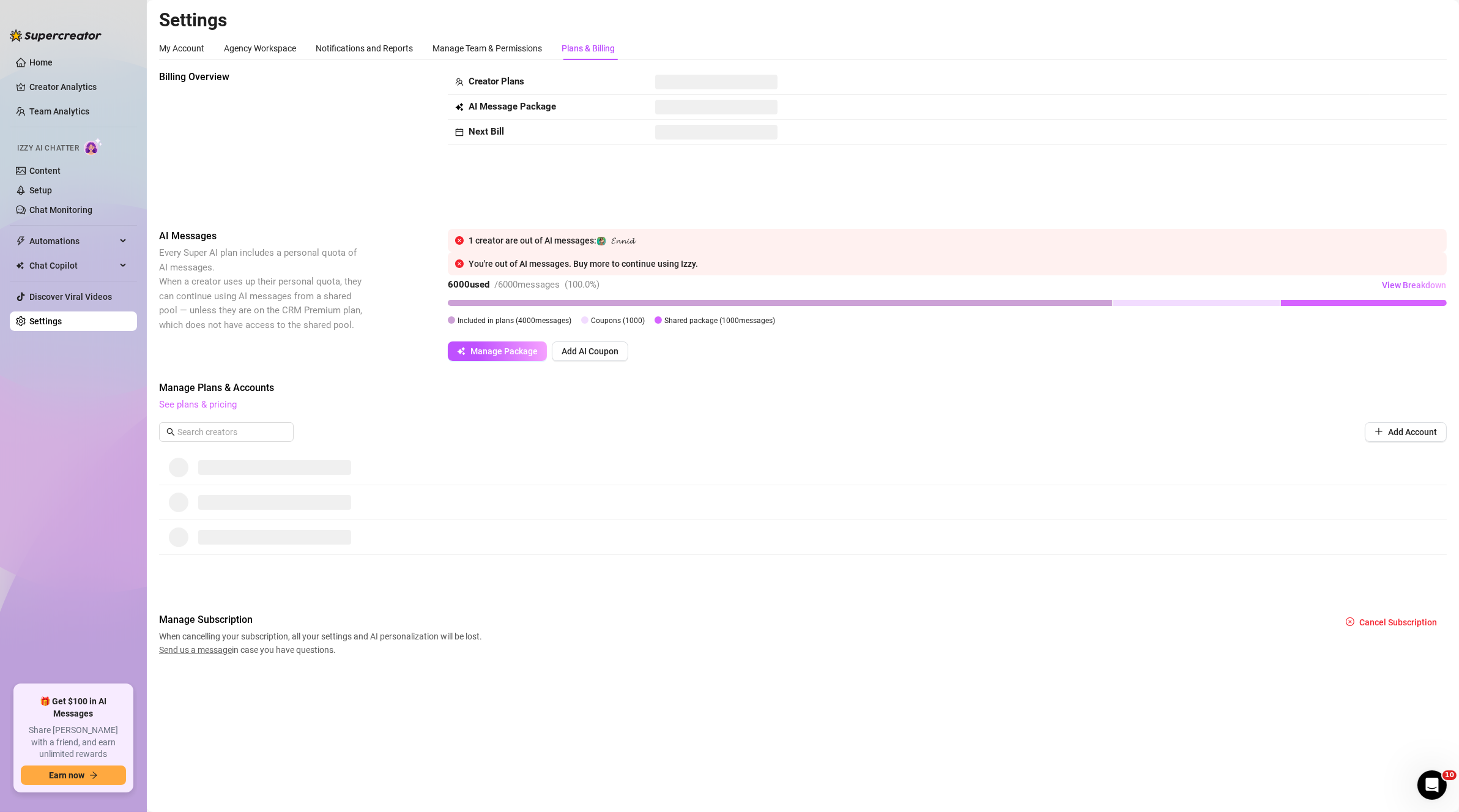
click at [205, 405] on link "See plans & pricing" at bounding box center [198, 404] width 77 height 11
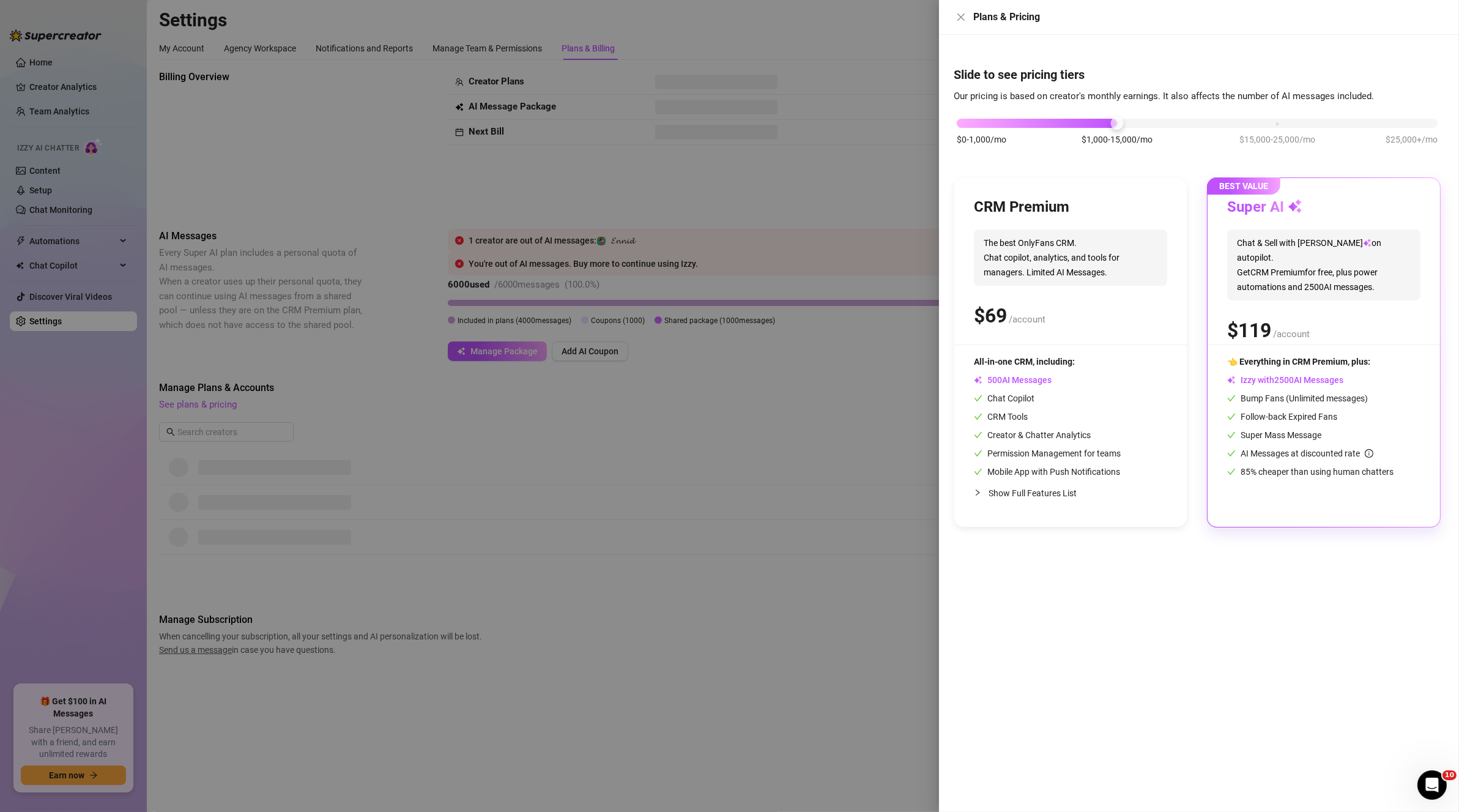
click at [1269, 398] on span "Bump Fans (Unlimited messages)" at bounding box center [1297, 398] width 141 height 10
click at [964, 17] on icon "close" at bounding box center [961, 17] width 10 height 10
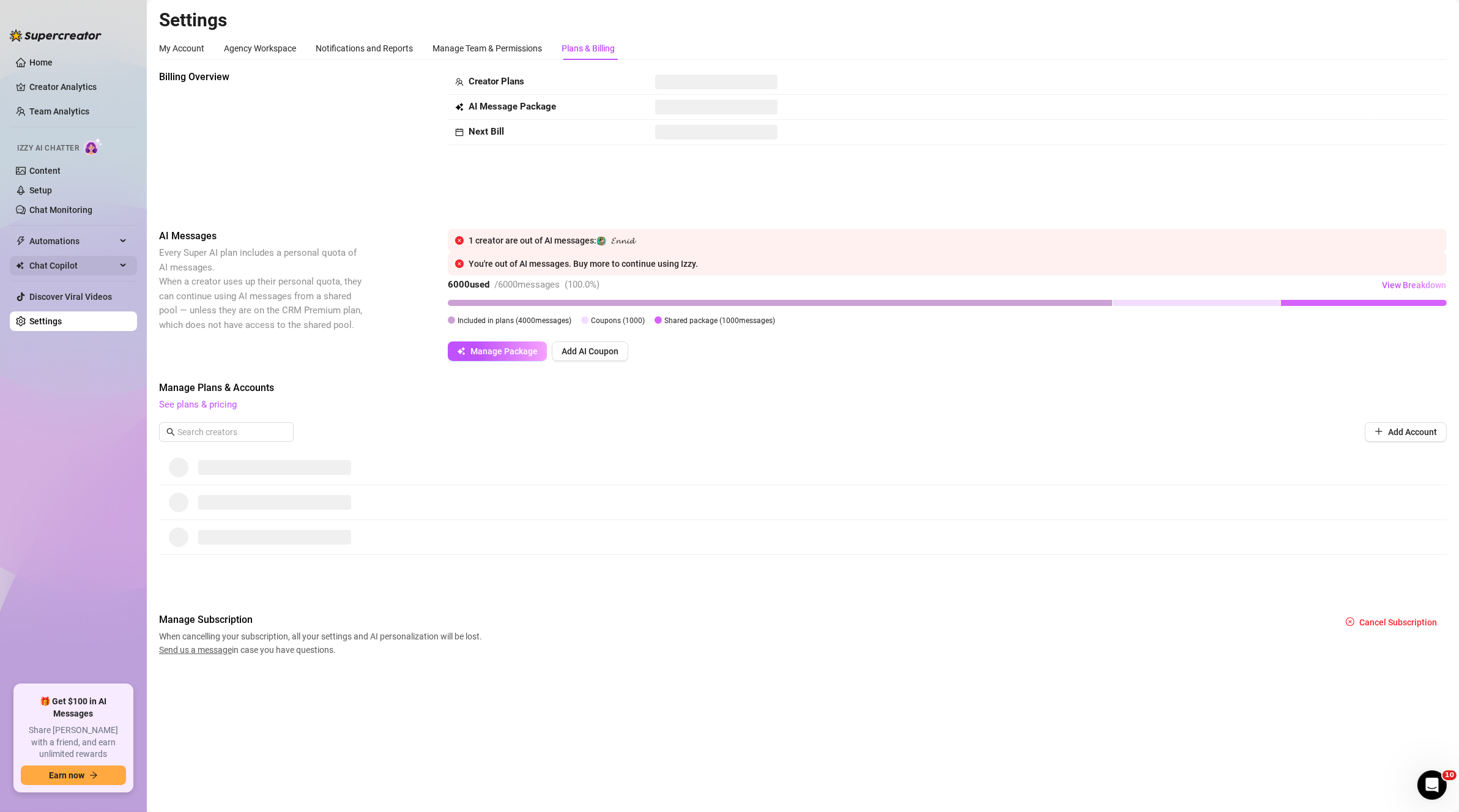
click at [84, 264] on span "Chat Copilot" at bounding box center [73, 266] width 87 height 20
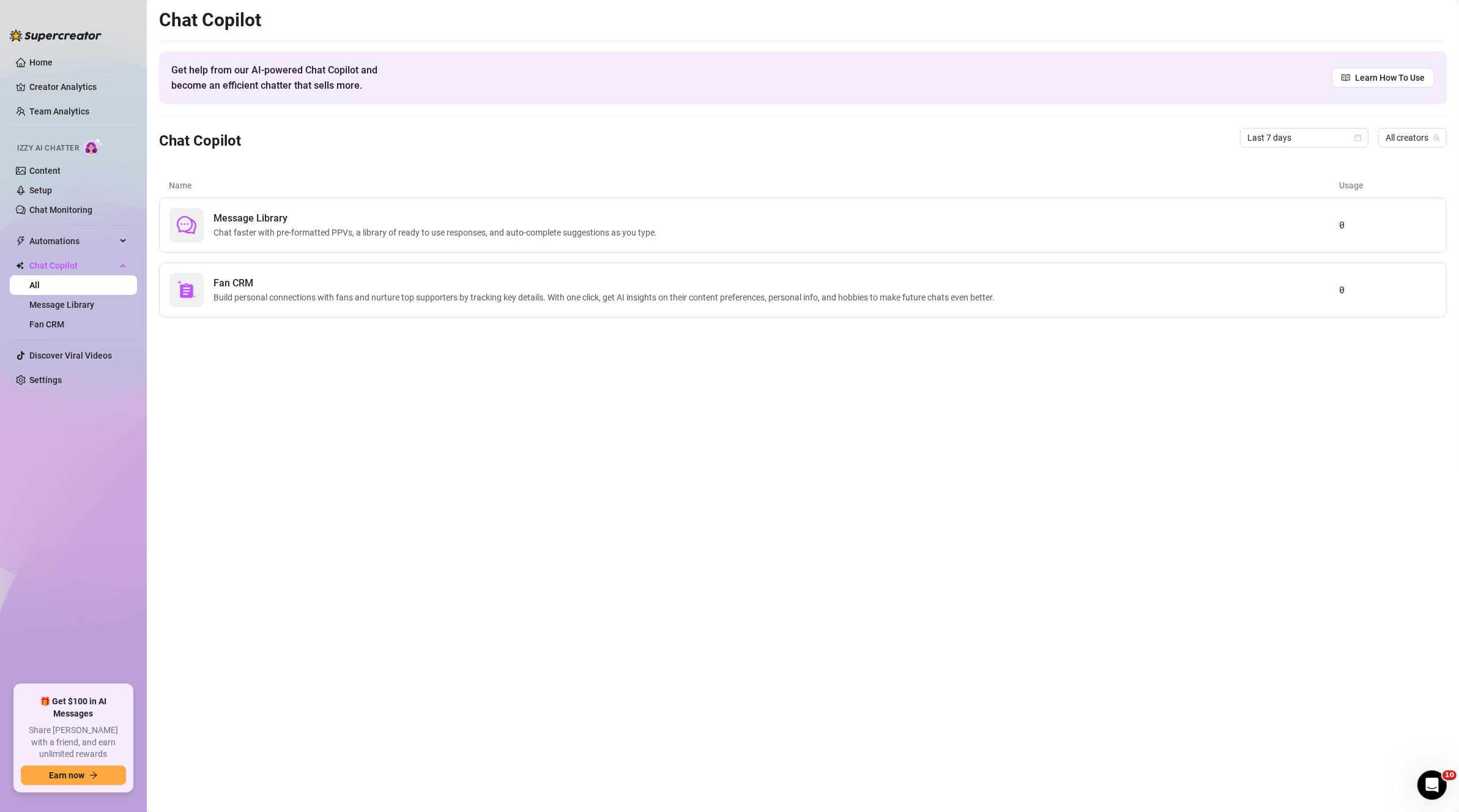
drag, startPoint x: 912, startPoint y: 313, endPoint x: 909, endPoint y: 320, distance: 7.6
click at [909, 320] on main "Chat Copilot Get help from our AI-powered Chat Copilot and become an efficient …" at bounding box center [803, 406] width 1313 height 812
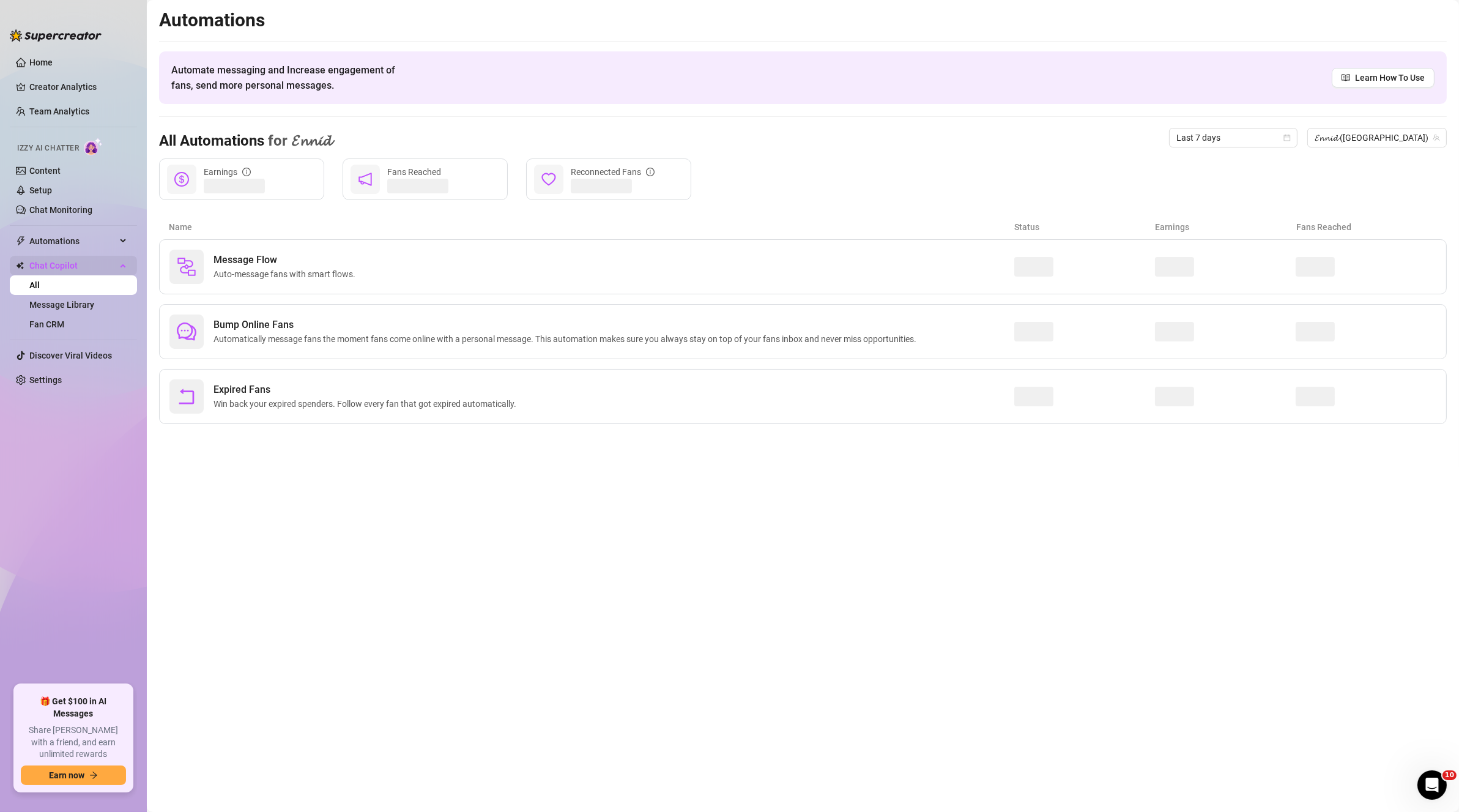
click at [84, 258] on span "Chat Copilot" at bounding box center [73, 266] width 87 height 20
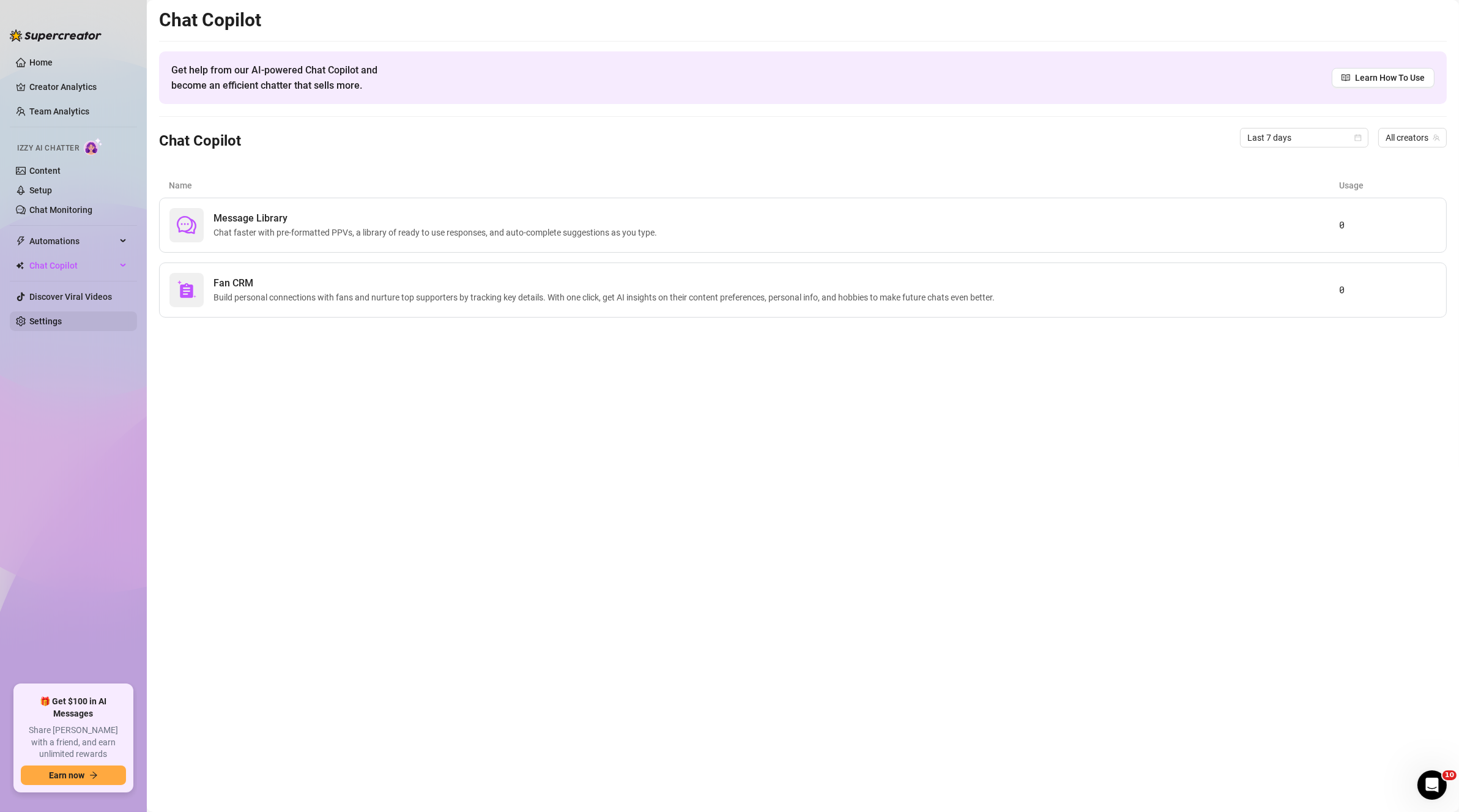
click at [62, 316] on link "Settings" at bounding box center [45, 321] width 33 height 10
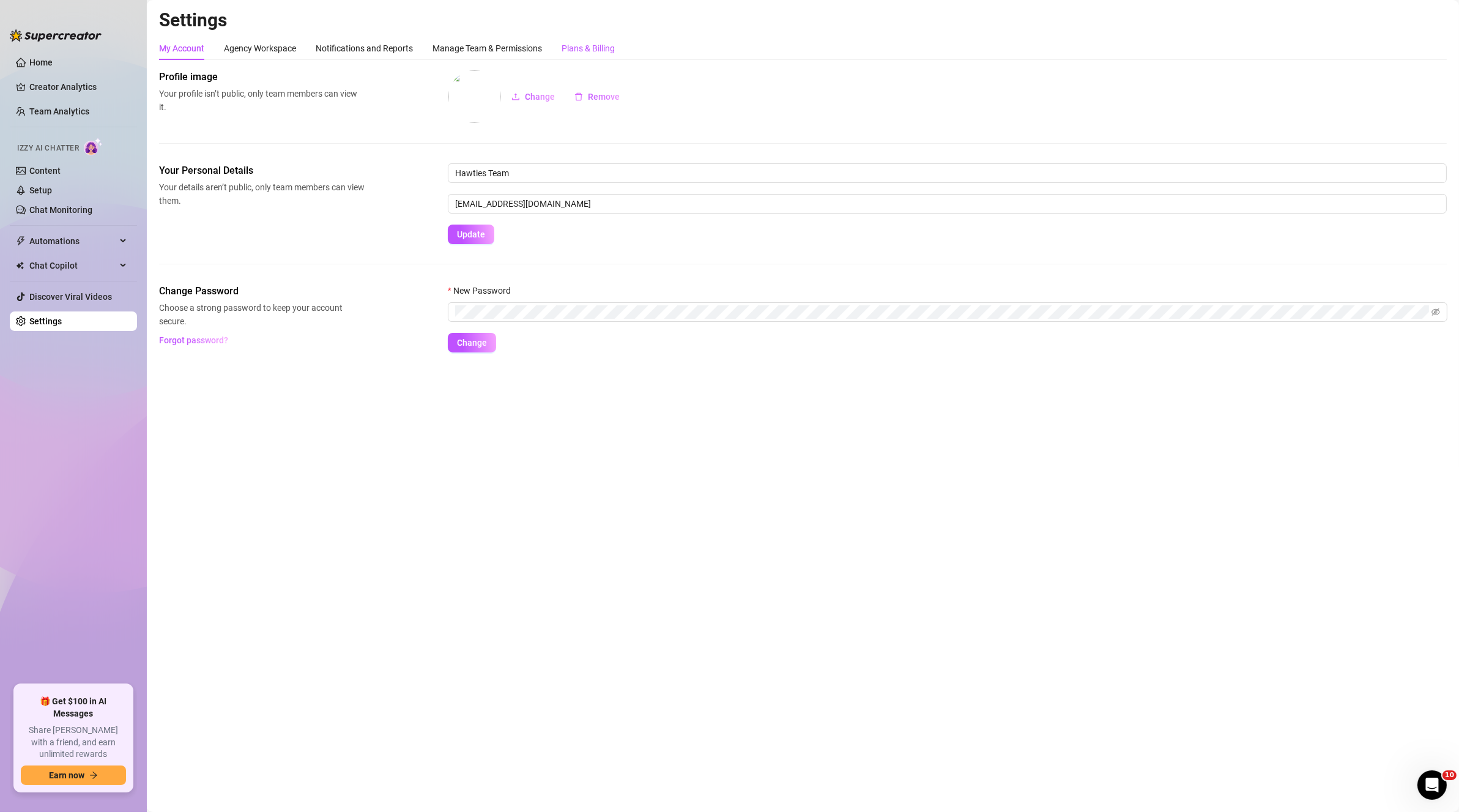
click at [591, 48] on div "Plans & Billing" at bounding box center [588, 49] width 53 height 14
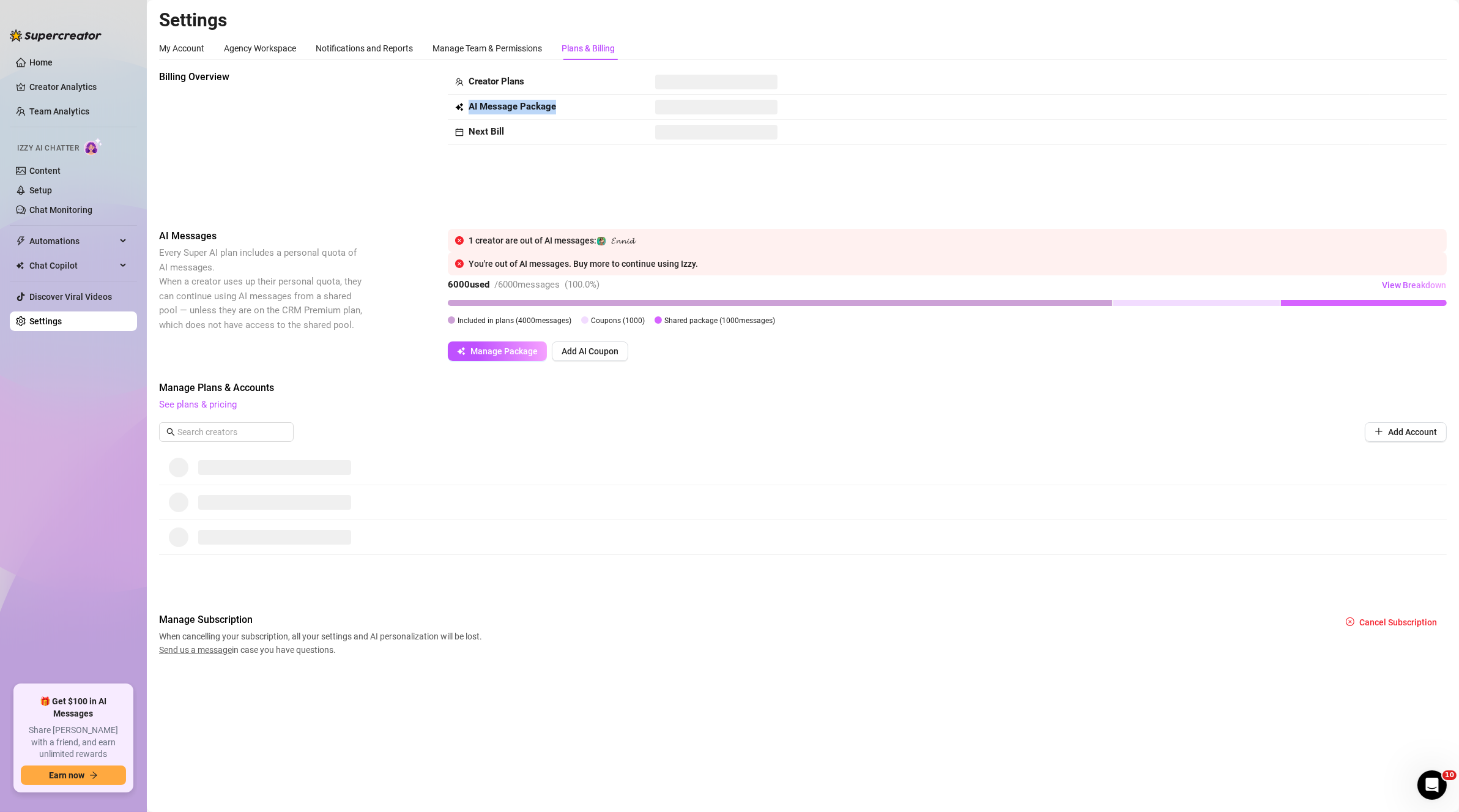
drag, startPoint x: 721, startPoint y: 81, endPoint x: 794, endPoint y: 101, distance: 75.7
click at [711, 100] on tbody "Creator Plans AI Message Package Next Bill" at bounding box center [947, 107] width 999 height 75
click at [711, 117] on td at bounding box center [1009, 107] width 722 height 25
click at [494, 349] on span "Manage Package" at bounding box center [504, 351] width 67 height 10
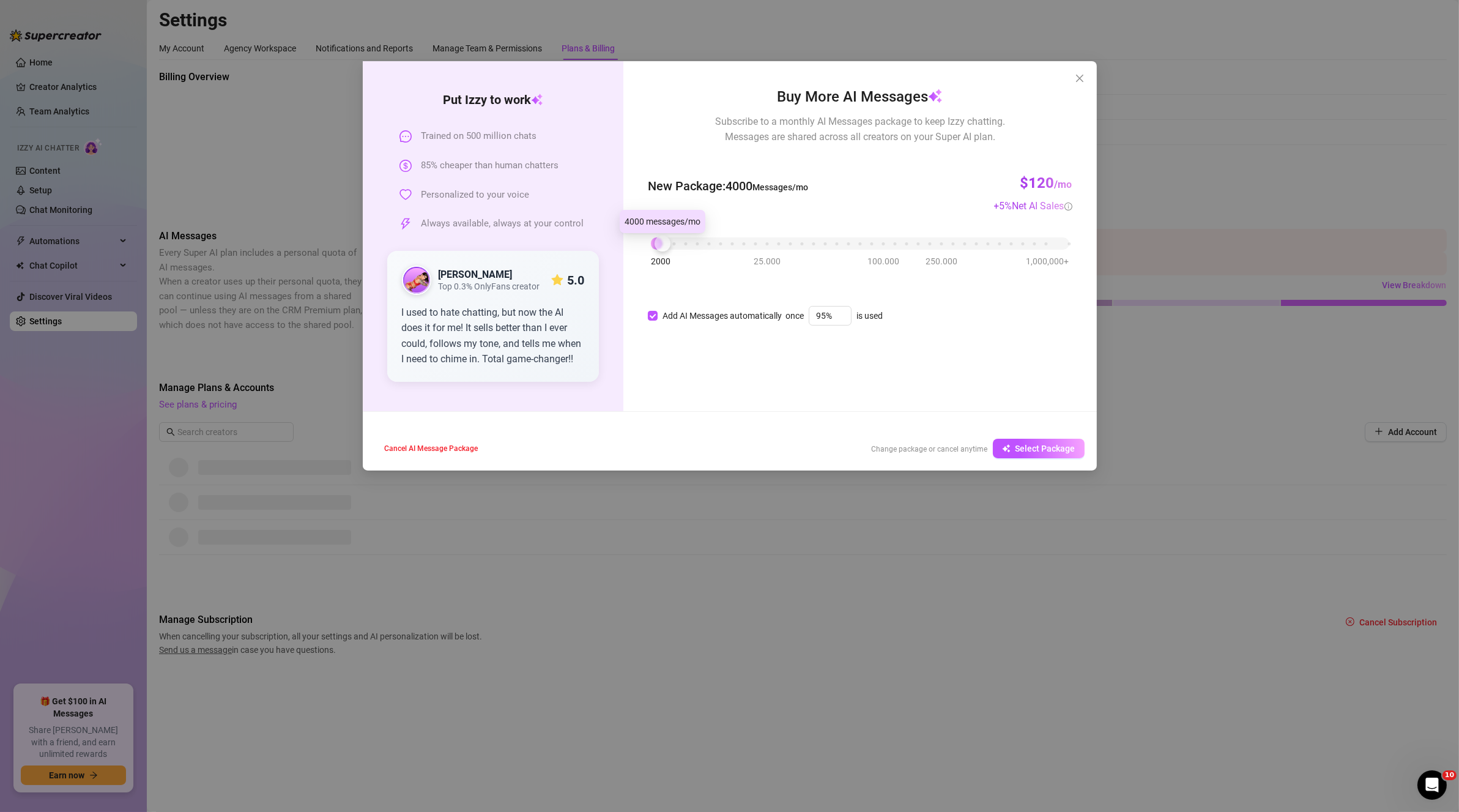
click at [668, 241] on div "2000 25.000 100.000 250.000 1,000,000+" at bounding box center [860, 238] width 418 height 7
click at [671, 241] on div "2000 25.000 100.000 250.000 1,000,000+" at bounding box center [860, 238] width 418 height 7
click at [711, 74] on span "Close" at bounding box center [1080, 78] width 20 height 10
